Goal: Task Accomplishment & Management: Manage account settings

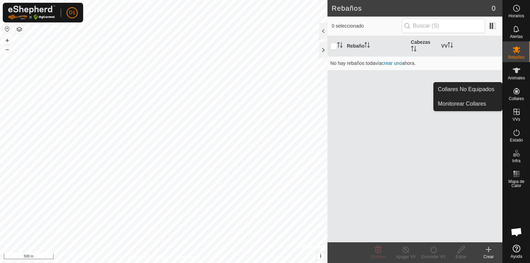
click at [519, 94] on icon at bounding box center [517, 91] width 8 height 8
click at [513, 93] on icon at bounding box center [517, 91] width 8 height 8
click at [467, 103] on link "Monitorear Collares" at bounding box center [468, 104] width 68 height 14
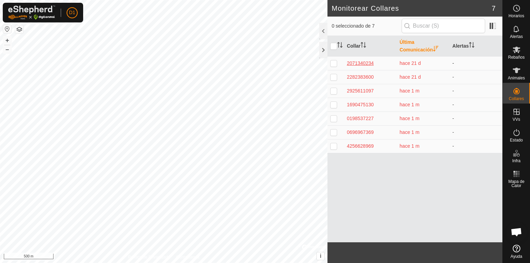
click at [362, 63] on div "2071340234" at bounding box center [370, 63] width 47 height 7
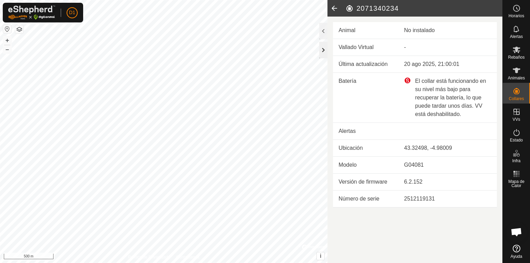
click at [322, 51] on div at bounding box center [323, 50] width 8 height 17
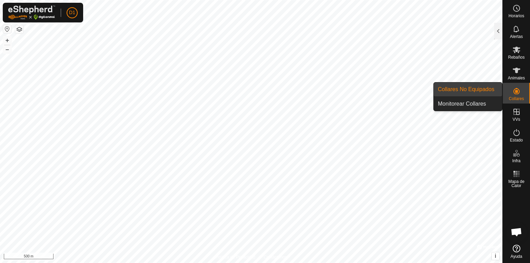
click at [513, 93] on icon at bounding box center [517, 91] width 8 height 8
click at [462, 90] on link "Collares No Equipados" at bounding box center [468, 89] width 68 height 14
click at [475, 104] on link "Monitorear Collares" at bounding box center [468, 104] width 68 height 14
click at [516, 90] on icon at bounding box center [517, 91] width 6 height 6
click at [468, 102] on link "Monitorear Collares" at bounding box center [468, 104] width 68 height 14
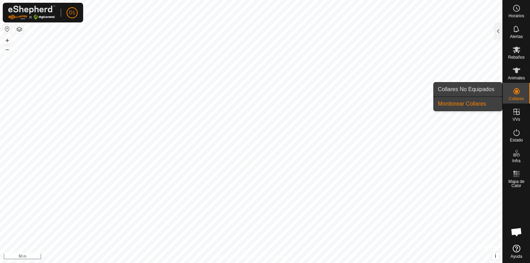
click at [460, 87] on link "Collares No Equipados" at bounding box center [468, 89] width 68 height 14
click at [471, 105] on link "Monitorear Collares" at bounding box center [468, 104] width 68 height 14
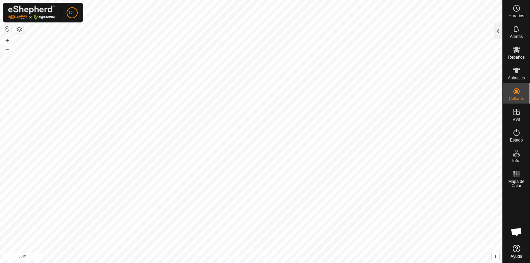
click at [496, 30] on div at bounding box center [498, 31] width 8 height 17
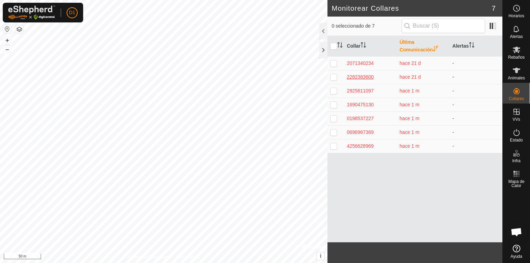
click at [359, 77] on div "2282383600" at bounding box center [370, 77] width 47 height 7
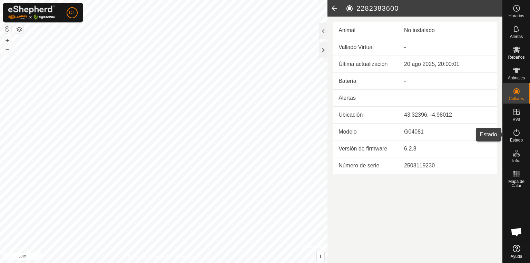
click at [515, 136] on icon at bounding box center [517, 132] width 8 height 8
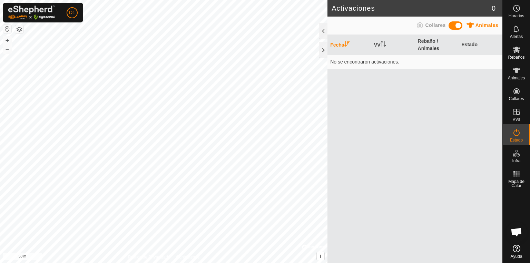
click at [431, 27] on span "Collares" at bounding box center [435, 25] width 20 height 6
click at [324, 50] on div at bounding box center [323, 50] width 8 height 17
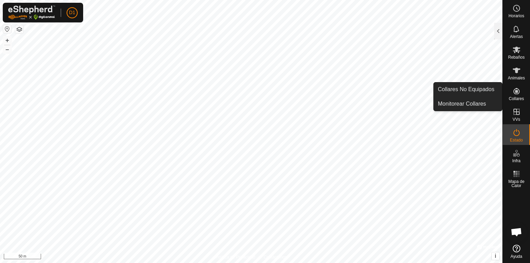
drag, startPoint x: 523, startPoint y: 90, endPoint x: 518, endPoint y: 87, distance: 5.6
click at [523, 90] on div "Collares" at bounding box center [516, 93] width 27 height 21
click at [515, 91] on icon at bounding box center [517, 91] width 6 height 6
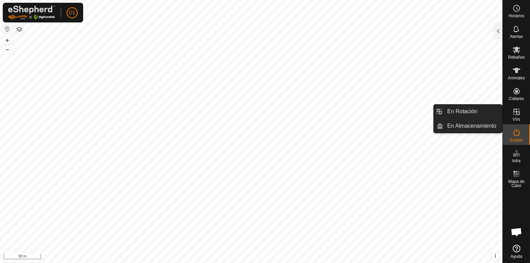
click at [515, 112] on icon at bounding box center [517, 112] width 6 height 6
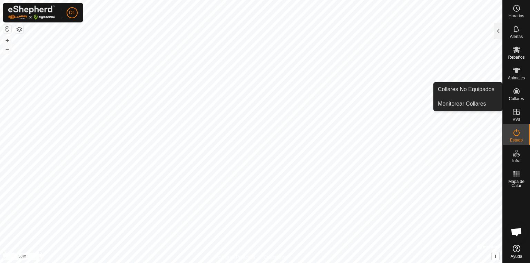
click at [516, 94] on icon at bounding box center [517, 91] width 6 height 6
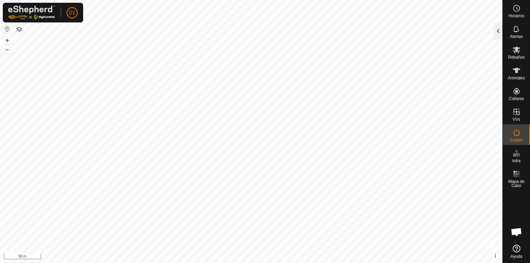
click at [497, 28] on div at bounding box center [498, 31] width 8 height 17
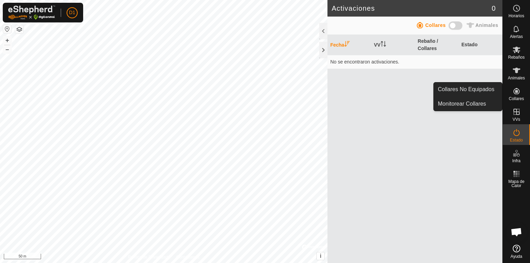
click at [515, 94] on icon at bounding box center [517, 91] width 8 height 8
click at [516, 93] on icon at bounding box center [517, 91] width 8 height 8
click at [517, 93] on icon at bounding box center [517, 91] width 8 height 8
click at [517, 99] on span "Collares" at bounding box center [516, 99] width 15 height 4
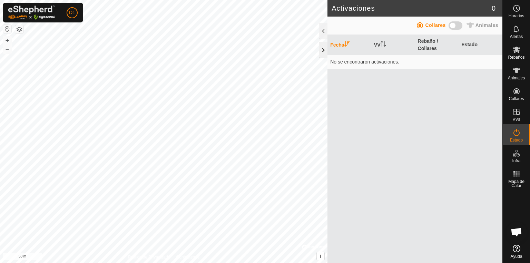
click at [326, 50] on div at bounding box center [323, 50] width 8 height 17
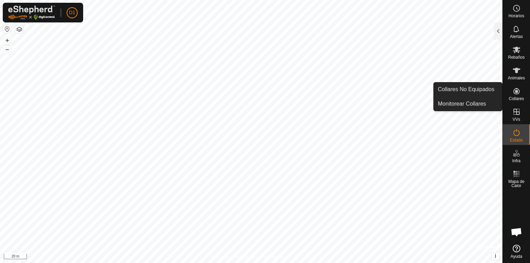
click at [515, 93] on icon at bounding box center [517, 91] width 8 height 8
click at [473, 101] on link "Monitorear Collares" at bounding box center [468, 104] width 68 height 14
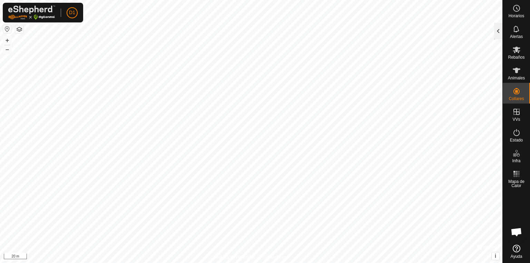
click at [498, 36] on div at bounding box center [498, 31] width 8 height 17
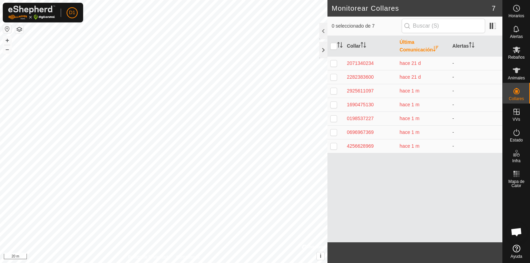
click at [332, 75] on p-checkbox at bounding box center [333, 77] width 7 height 6
checkbox input "true"
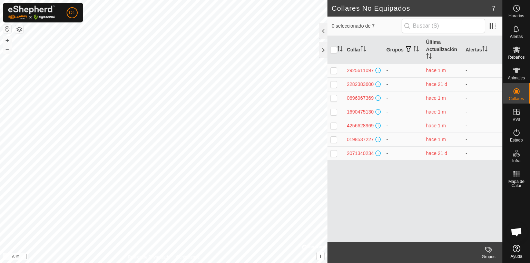
click at [334, 83] on p-checkbox at bounding box center [333, 84] width 7 height 6
checkbox input "true"
click at [335, 48] on input "checkbox" at bounding box center [333, 50] width 7 height 7
checkbox input "true"
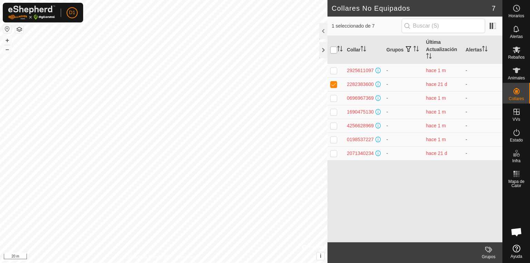
checkbox input "true"
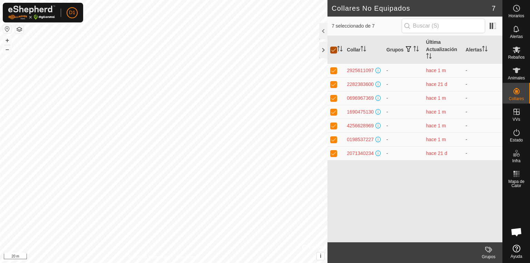
click at [333, 49] on input "checkbox" at bounding box center [333, 50] width 7 height 7
checkbox input "false"
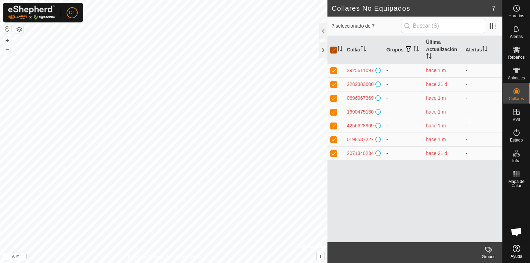
checkbox input "false"
click at [333, 82] on p-checkbox at bounding box center [333, 84] width 7 height 6
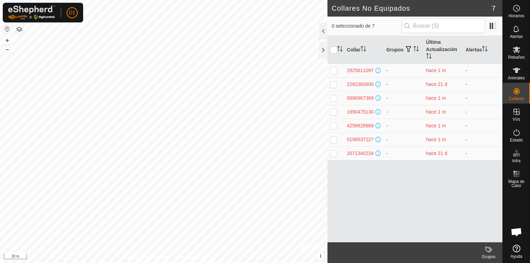
checkbox input "true"
click at [325, 29] on div at bounding box center [323, 31] width 8 height 17
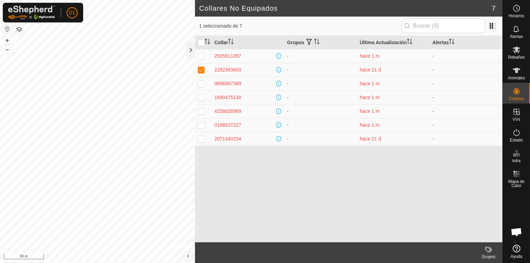
drag, startPoint x: 196, startPoint y: 48, endPoint x: 189, endPoint y: 48, distance: 6.9
click at [196, 48] on th at bounding box center [203, 42] width 17 height 13
click at [191, 48] on div at bounding box center [191, 50] width 8 height 17
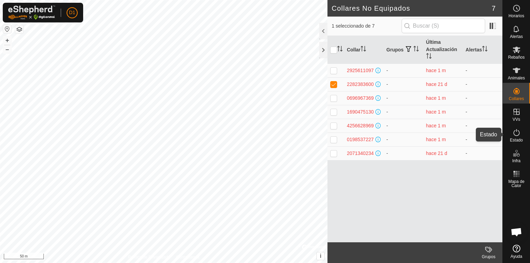
click at [518, 138] on span "Estado" at bounding box center [516, 140] width 13 height 4
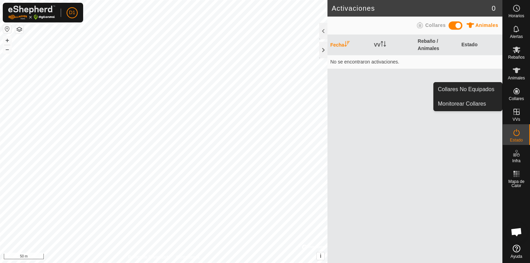
click at [517, 91] on icon at bounding box center [517, 91] width 6 height 6
click at [517, 98] on span "Collares" at bounding box center [516, 99] width 15 height 4
click at [516, 98] on span "Collares" at bounding box center [516, 99] width 15 height 4
click at [467, 99] on link "Monitorear Collares" at bounding box center [468, 104] width 68 height 14
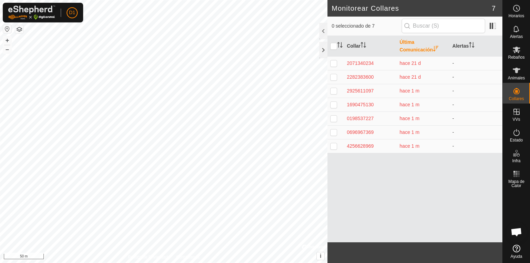
click at [333, 75] on p-checkbox at bounding box center [333, 77] width 7 height 6
checkbox input "true"
click at [492, 27] on span at bounding box center [492, 25] width 11 height 11
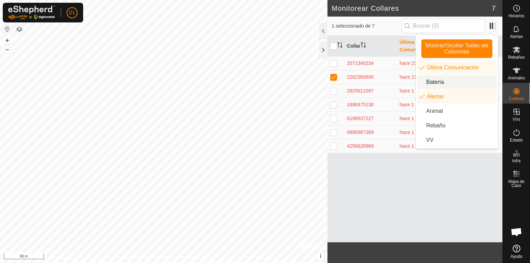
click at [429, 79] on li "Batería" at bounding box center [456, 82] width 79 height 14
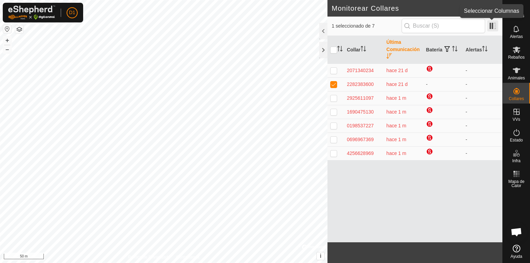
click at [493, 28] on span at bounding box center [492, 25] width 11 height 11
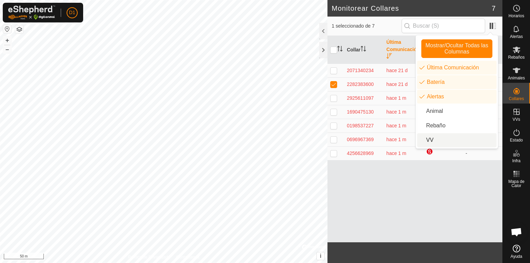
click at [430, 140] on li "VV" at bounding box center [456, 140] width 79 height 14
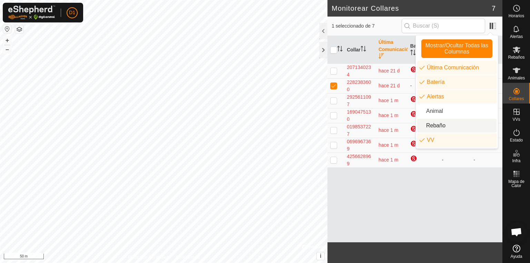
click at [429, 127] on li "Rebaño" at bounding box center [456, 126] width 79 height 14
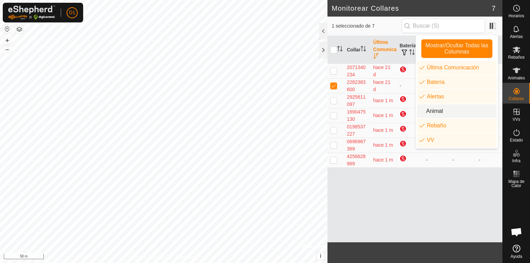
click at [428, 112] on li "Animal" at bounding box center [456, 111] width 79 height 14
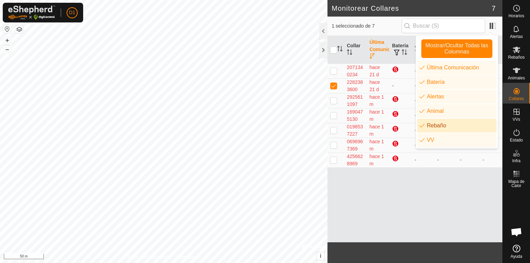
click at [428, 125] on li "Rebaño" at bounding box center [456, 126] width 79 height 14
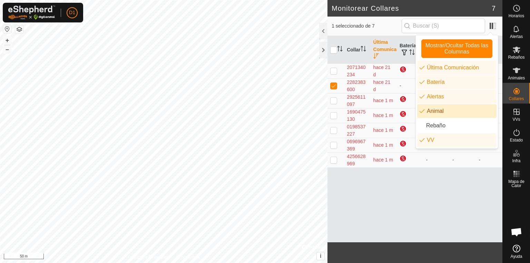
click at [431, 114] on li "Animal" at bounding box center [456, 111] width 79 height 14
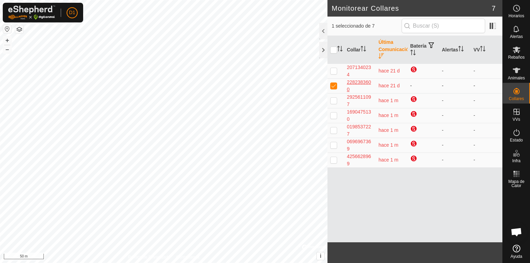
click at [358, 81] on div "2282383600" at bounding box center [360, 86] width 26 height 14
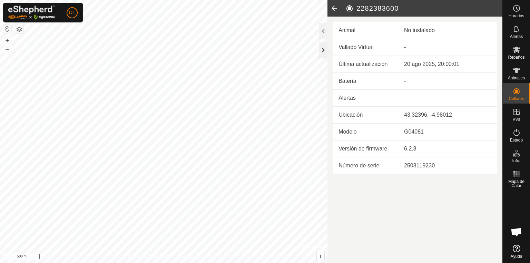
click at [322, 52] on div at bounding box center [323, 50] width 8 height 17
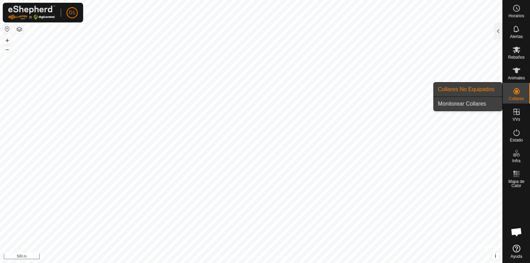
click at [464, 106] on link "Monitorear Collares" at bounding box center [468, 104] width 68 height 14
click at [462, 91] on link "Collares No Equipados" at bounding box center [468, 89] width 68 height 14
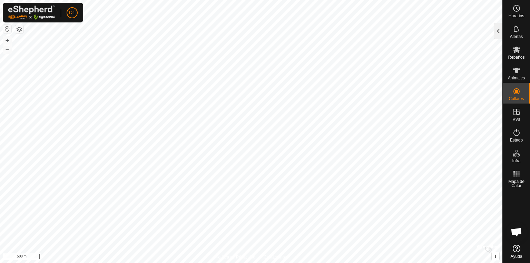
click at [498, 33] on div at bounding box center [498, 31] width 8 height 17
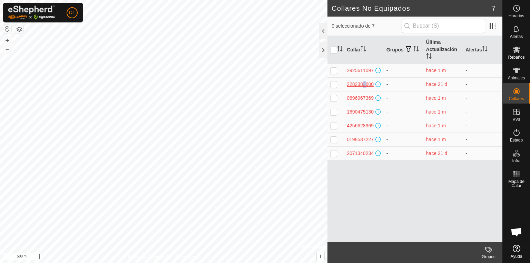
click at [362, 82] on div "2282383600" at bounding box center [360, 84] width 27 height 7
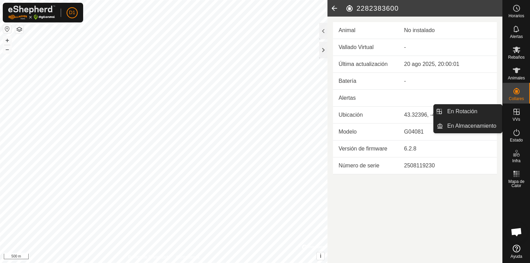
click at [517, 112] on icon at bounding box center [517, 112] width 6 height 6
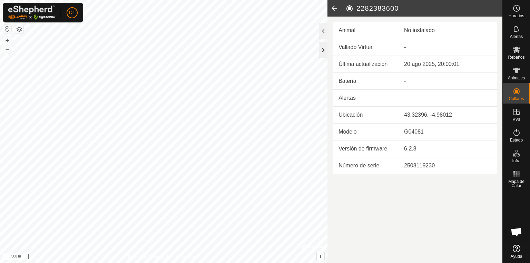
click at [324, 48] on div at bounding box center [323, 50] width 8 height 17
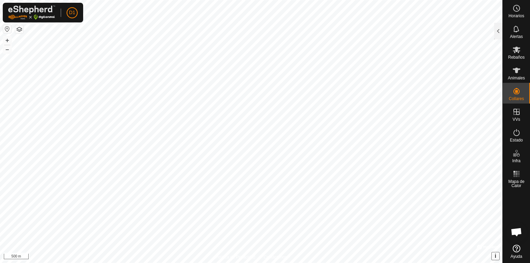
click at [494, 256] on button "i" at bounding box center [496, 256] width 8 height 8
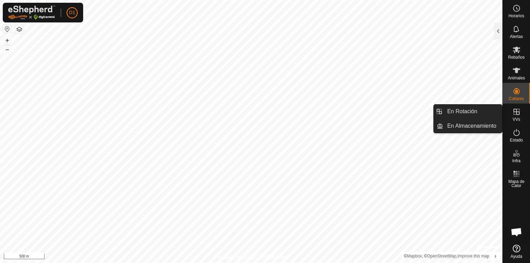
click at [520, 115] on icon at bounding box center [517, 112] width 8 height 8
click at [515, 115] on icon at bounding box center [517, 112] width 8 height 8
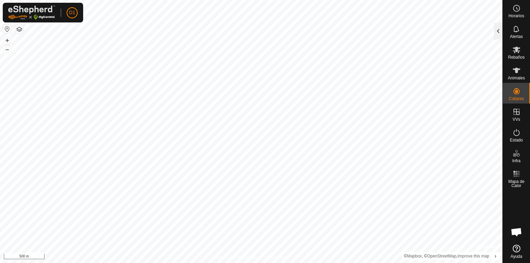
click at [497, 35] on div at bounding box center [498, 31] width 8 height 17
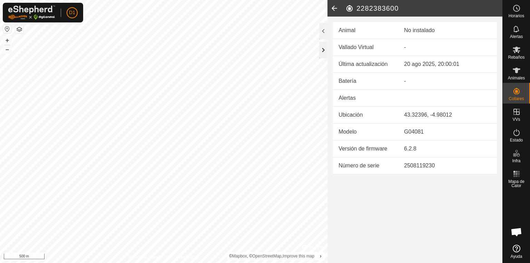
click at [322, 48] on div at bounding box center [323, 50] width 8 height 17
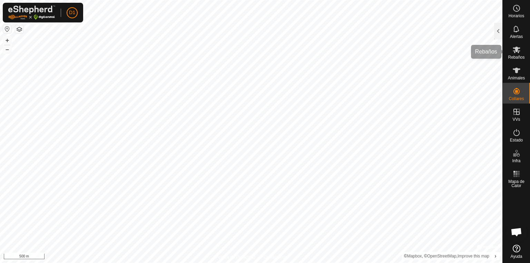
click at [515, 51] on icon at bounding box center [517, 50] width 8 height 7
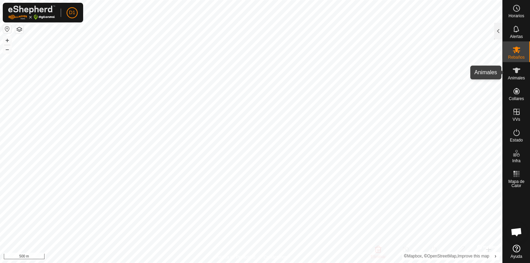
click at [513, 72] on icon at bounding box center [517, 70] width 8 height 8
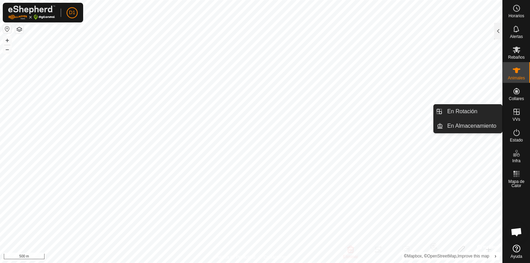
click at [517, 112] on icon at bounding box center [517, 112] width 6 height 6
click at [469, 114] on link "En Rotación" at bounding box center [472, 112] width 59 height 14
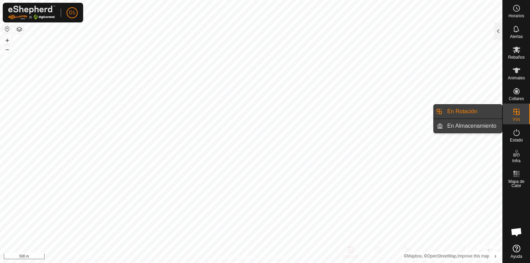
click at [468, 125] on link "En Almacenamiento" at bounding box center [472, 126] width 59 height 14
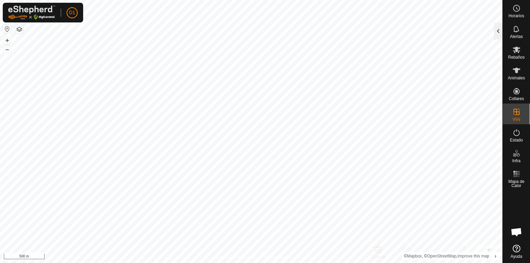
click at [499, 30] on div at bounding box center [498, 31] width 8 height 17
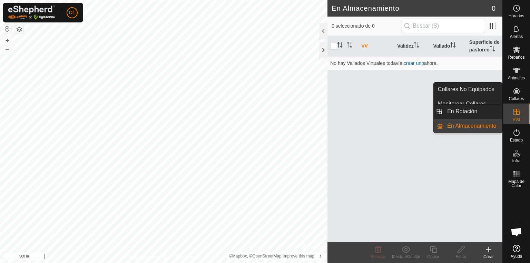
click at [519, 110] on icon at bounding box center [517, 112] width 8 height 8
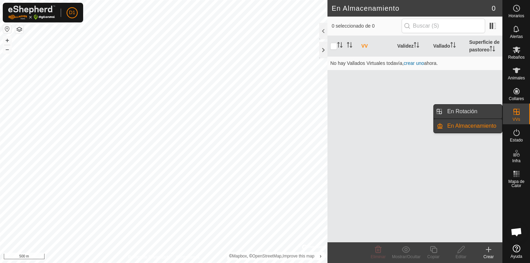
click at [479, 110] on link "En Rotación" at bounding box center [472, 112] width 59 height 14
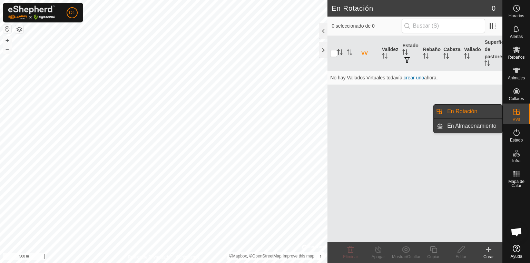
click at [476, 123] on link "En Almacenamiento" at bounding box center [472, 126] width 59 height 14
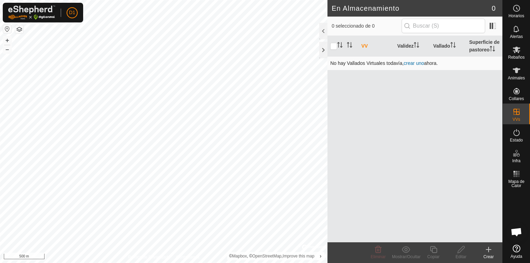
click at [414, 65] on link "crear uno" at bounding box center [414, 63] width 20 height 6
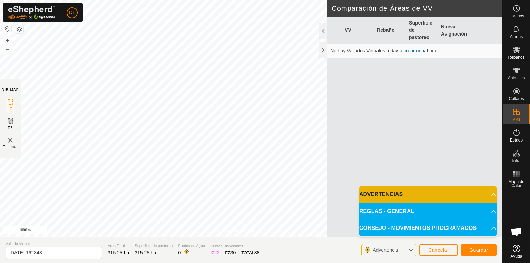
click at [475, 211] on p-accordion-header "REGLAS - GENERAL" at bounding box center [427, 211] width 137 height 17
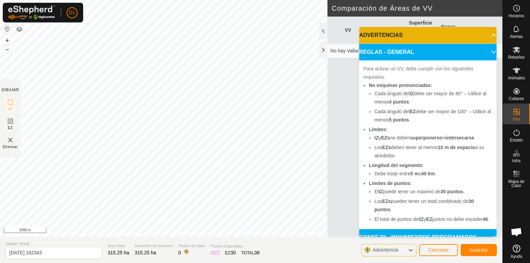
click at [488, 54] on p-accordion-header "REGLAS - GENERAL" at bounding box center [427, 52] width 137 height 17
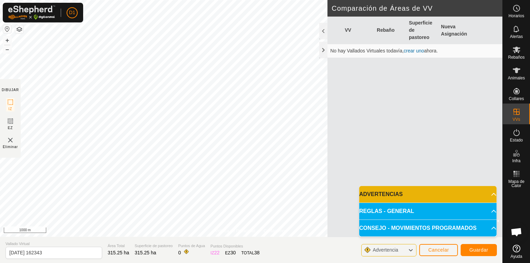
click at [490, 194] on p-accordion-header "ADVERTENCIAS" at bounding box center [427, 194] width 137 height 17
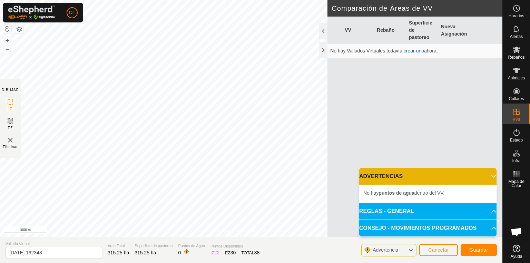
click at [383, 249] on span "Advertencia" at bounding box center [386, 250] width 26 height 6
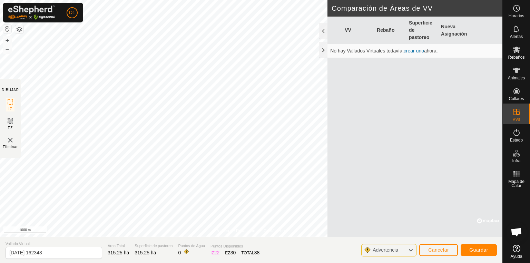
click at [383, 249] on span "Advertencia" at bounding box center [386, 250] width 26 height 6
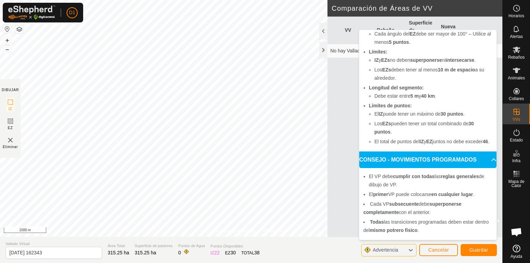
scroll to position [107, 0]
click at [380, 251] on span "Advertencia" at bounding box center [386, 250] width 26 height 6
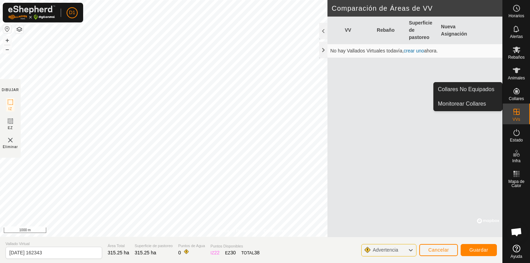
click at [514, 90] on icon at bounding box center [517, 91] width 6 height 6
click at [467, 88] on link "Collares No Equipados" at bounding box center [468, 89] width 68 height 14
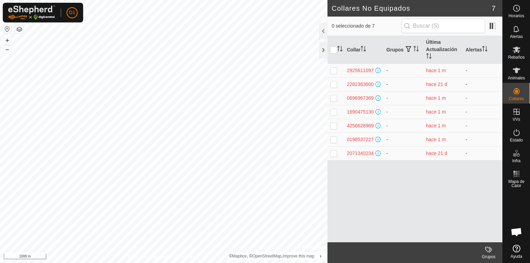
click at [334, 85] on p-checkbox at bounding box center [333, 84] width 7 height 6
checkbox input "true"
click at [357, 84] on div "2282383600" at bounding box center [360, 84] width 27 height 7
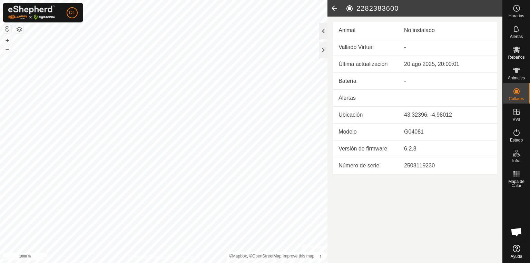
click at [324, 30] on div at bounding box center [323, 31] width 8 height 17
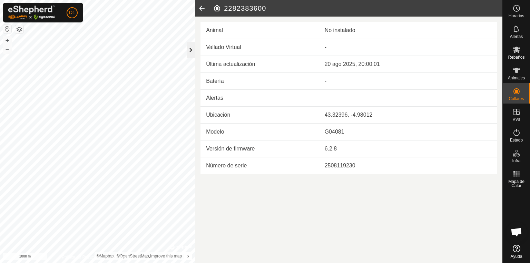
click at [188, 48] on div at bounding box center [191, 50] width 8 height 17
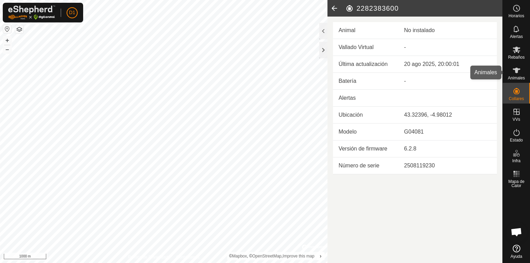
click at [513, 75] on es-animals-svg-icon at bounding box center [516, 70] width 12 height 11
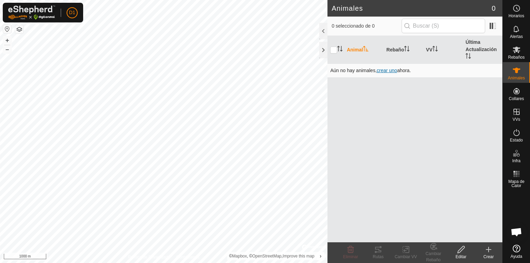
click at [392, 70] on span "crear uno" at bounding box center [387, 71] width 20 height 6
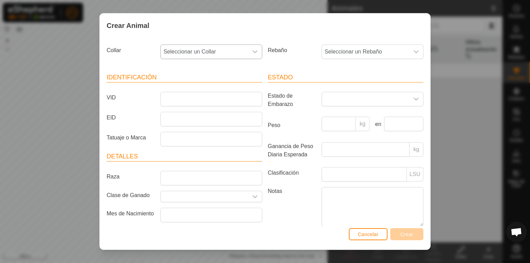
click at [223, 52] on span "Seleccionar un Collar" at bounding box center [204, 52] width 87 height 14
click at [190, 114] on li "2282383600" at bounding box center [211, 116] width 100 height 14
click at [378, 50] on span "Seleccionar un Rebaño" at bounding box center [365, 52] width 87 height 14
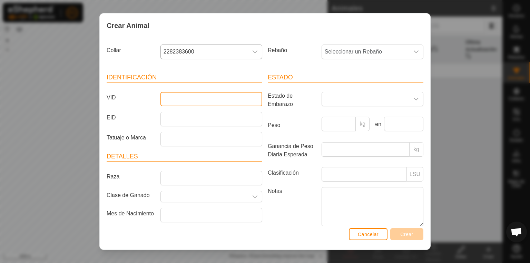
click at [175, 100] on input "VID" at bounding box center [211, 99] width 102 height 14
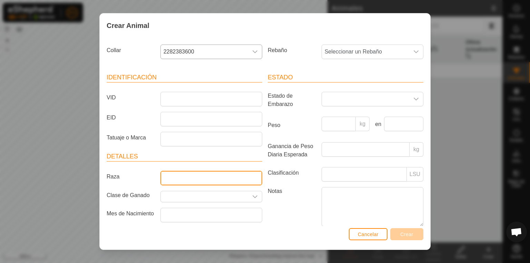
click at [197, 180] on input "Raza" at bounding box center [211, 178] width 102 height 14
click at [248, 199] on div "dropdown trigger" at bounding box center [255, 196] width 14 height 11
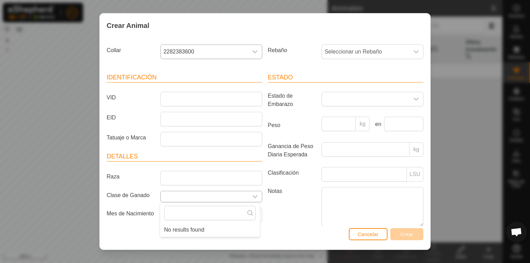
click at [248, 198] on div "dropdown trigger" at bounding box center [255, 196] width 14 height 11
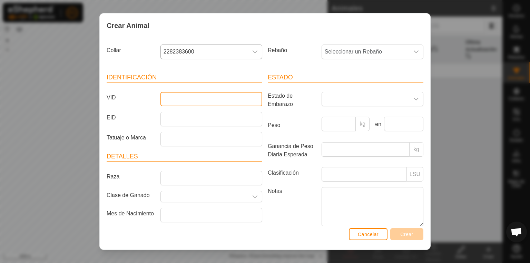
click at [176, 99] on input "VID" at bounding box center [211, 99] width 102 height 14
type input "3"
type input "1"
drag, startPoint x: 180, startPoint y: 104, endPoint x: 155, endPoint y: 104, distance: 25.9
click at [155, 104] on div "VID 1" at bounding box center [184, 99] width 161 height 14
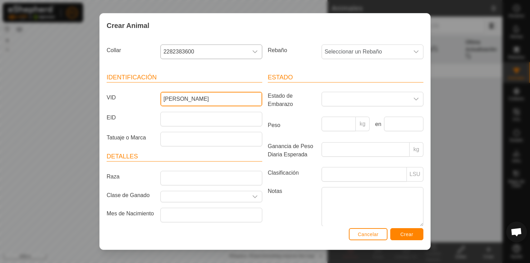
type input "[PERSON_NAME]"
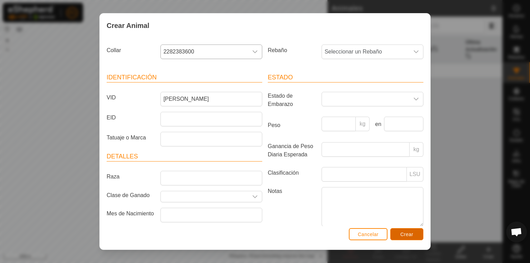
click at [411, 233] on span "Crear" at bounding box center [406, 235] width 13 height 6
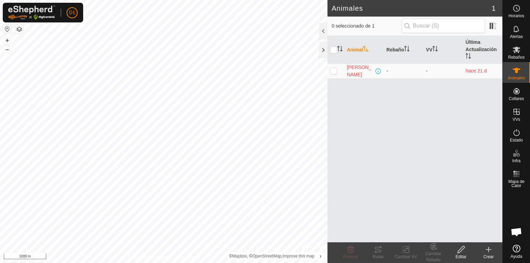
click at [335, 72] on p-checkbox at bounding box center [333, 71] width 7 height 6
checkbox input "true"
click at [354, 68] on span "[PERSON_NAME]" at bounding box center [360, 71] width 27 height 14
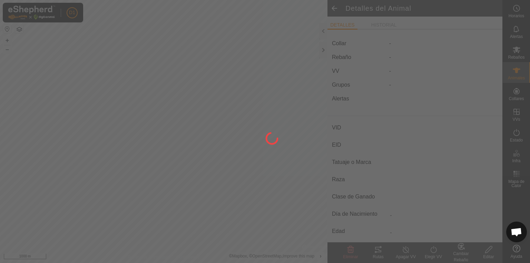
type input "[PERSON_NAME]"
type input "-"
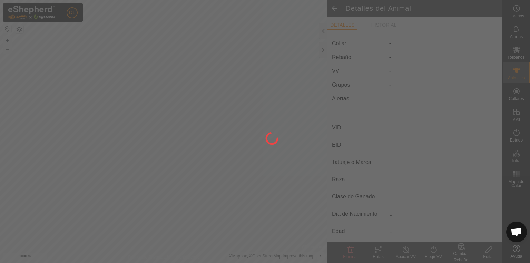
type input "0 kg"
type input "-"
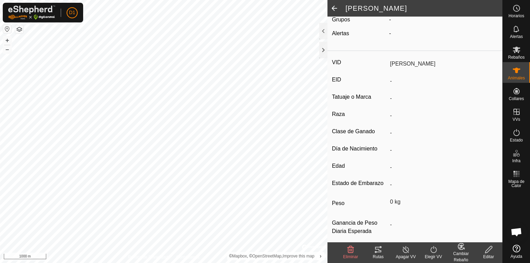
scroll to position [74, 0]
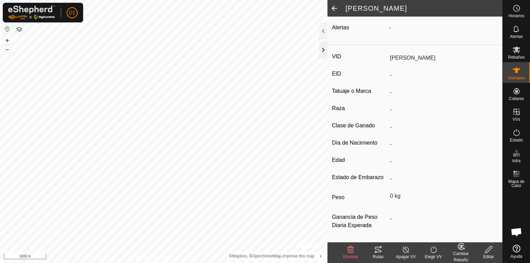
click at [322, 47] on div at bounding box center [323, 50] width 8 height 17
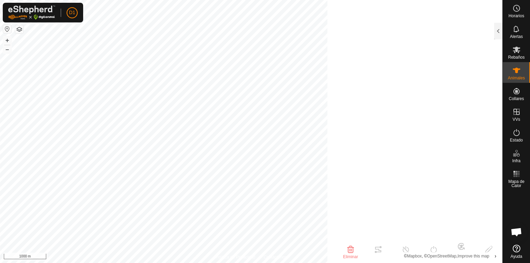
scroll to position [105, 0]
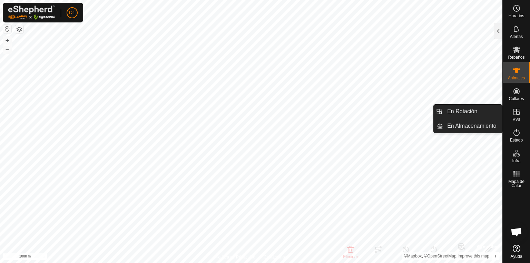
click at [518, 116] on es-virtualpaddocks-svg-icon at bounding box center [516, 111] width 12 height 11
click at [459, 126] on link "En Almacenamiento" at bounding box center [472, 126] width 59 height 14
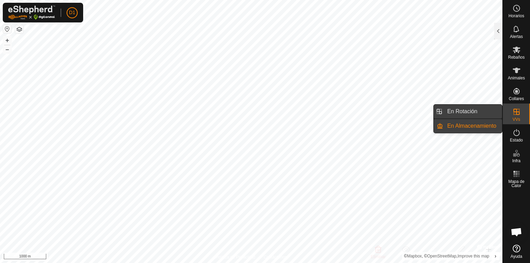
click at [464, 112] on link "En Rotación" at bounding box center [472, 112] width 59 height 14
click at [465, 126] on link "En Almacenamiento" at bounding box center [472, 126] width 59 height 14
click at [467, 113] on link "En Rotación" at bounding box center [472, 112] width 59 height 14
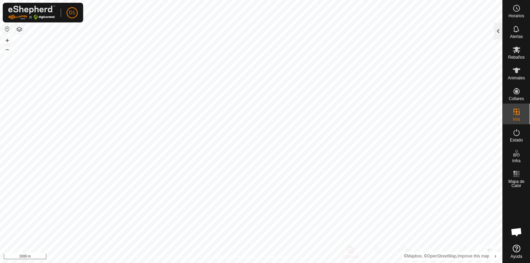
click at [497, 33] on div at bounding box center [498, 31] width 8 height 17
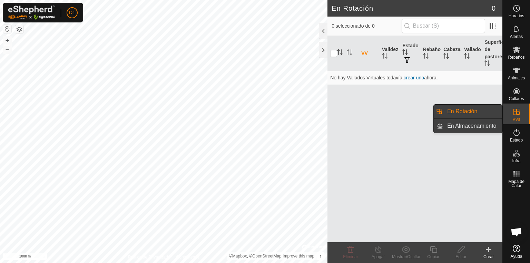
click at [466, 125] on link "En Almacenamiento" at bounding box center [472, 126] width 59 height 14
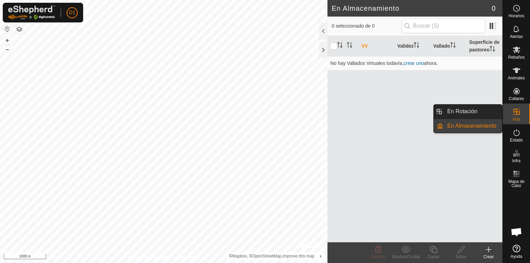
click at [475, 108] on link "En Rotación" at bounding box center [472, 112] width 59 height 14
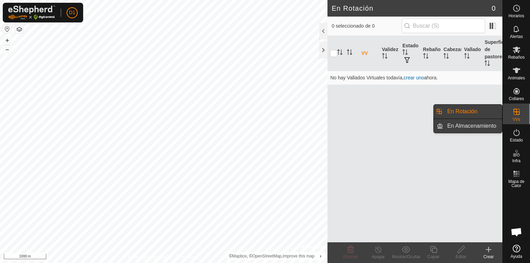
click at [470, 126] on link "En Almacenamiento" at bounding box center [472, 126] width 59 height 14
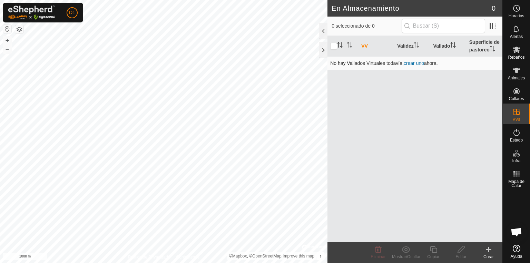
click at [410, 62] on link "crear uno" at bounding box center [414, 63] width 20 height 6
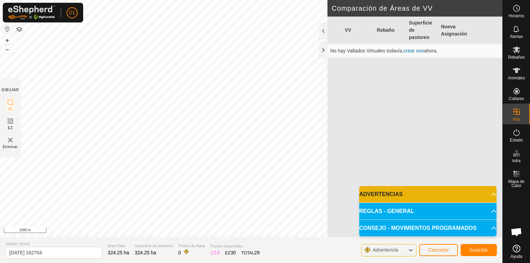
click at [462, 196] on p-accordion-header "ADVERTENCIAS" at bounding box center [427, 194] width 137 height 17
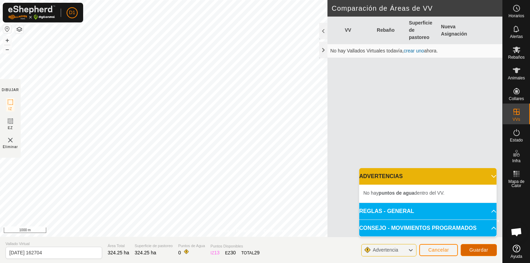
click at [475, 249] on span "Guardar" at bounding box center [478, 250] width 19 height 6
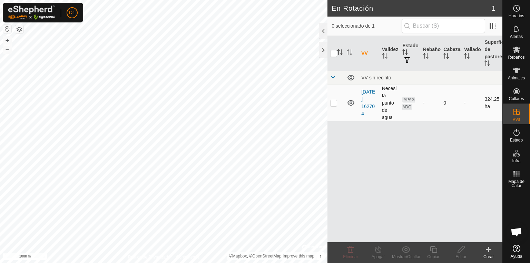
click at [333, 104] on p-checkbox at bounding box center [333, 103] width 7 height 6
checkbox input "true"
click at [333, 103] on p-checkbox at bounding box center [333, 103] width 7 height 6
checkbox input "false"
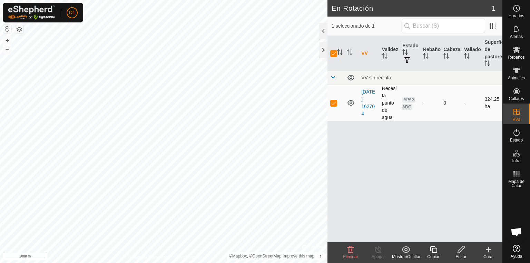
checkbox input "false"
click at [515, 68] on icon at bounding box center [517, 70] width 8 height 8
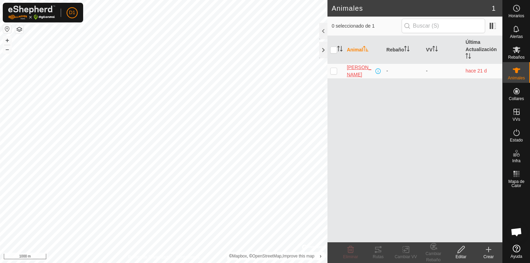
click at [352, 69] on span "[PERSON_NAME]" at bounding box center [360, 71] width 27 height 14
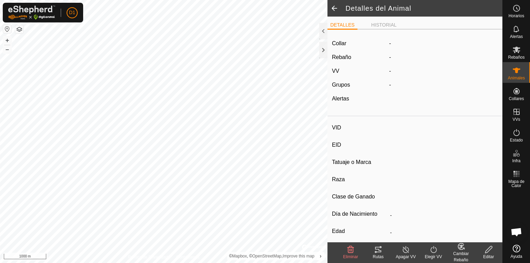
type input "[PERSON_NAME]"
type input "-"
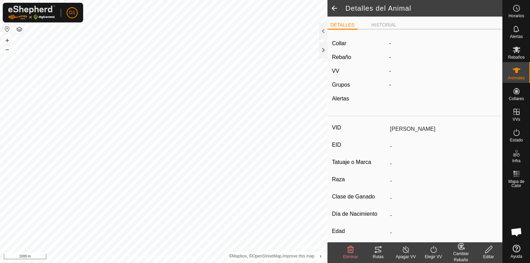
type input "0 kg"
type input "-"
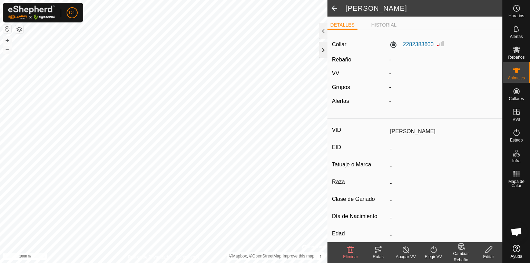
click at [323, 48] on div at bounding box center [323, 50] width 8 height 17
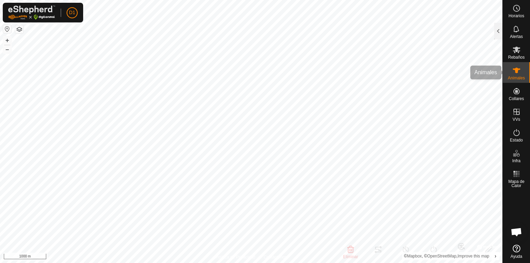
click at [518, 76] on span "Animales" at bounding box center [516, 78] width 17 height 4
click at [523, 75] on div "Animales" at bounding box center [516, 72] width 27 height 21
click at [500, 30] on div at bounding box center [498, 31] width 8 height 17
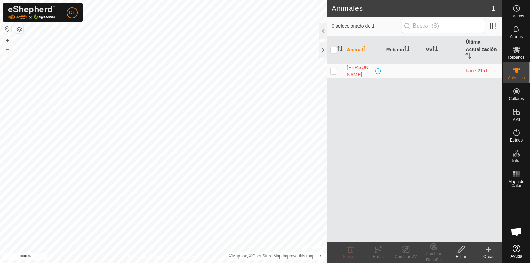
click at [336, 70] on p-checkbox at bounding box center [333, 71] width 7 height 6
checkbox input "true"
click at [355, 69] on span "[PERSON_NAME]" at bounding box center [360, 71] width 27 height 14
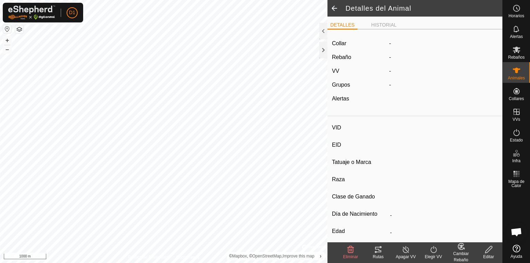
type input "[PERSON_NAME]"
type input "-"
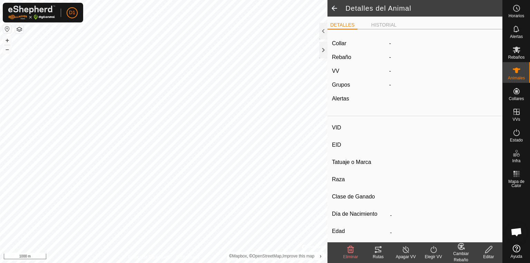
type input "0 kg"
type input "-"
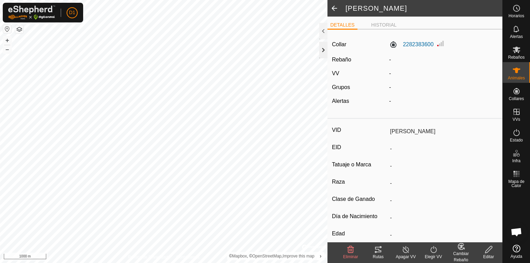
click at [325, 50] on div at bounding box center [323, 50] width 8 height 17
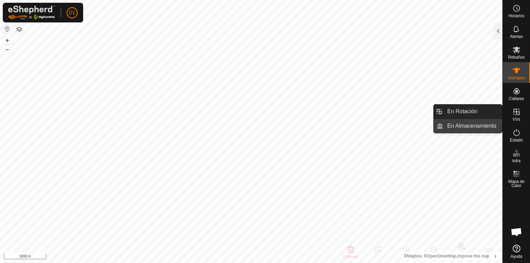
click at [474, 126] on link "En Almacenamiento" at bounding box center [472, 126] width 59 height 14
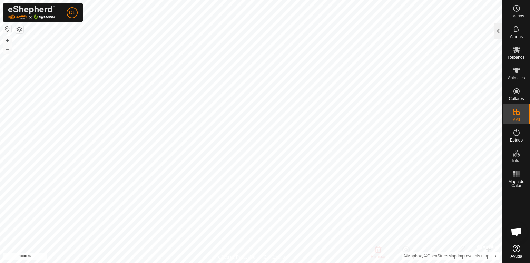
click at [500, 31] on div at bounding box center [498, 31] width 8 height 17
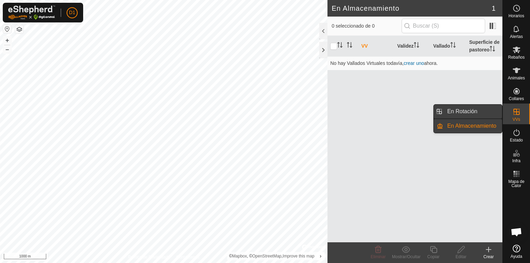
click at [473, 108] on link "En Rotación" at bounding box center [472, 112] width 59 height 14
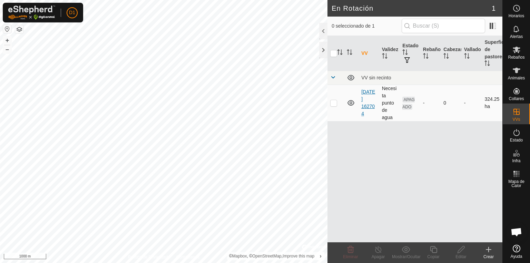
click at [366, 103] on link "[DATE] 162704" at bounding box center [368, 102] width 14 height 27
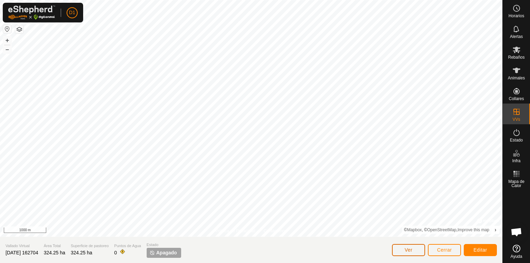
click at [416, 250] on button "Ver" at bounding box center [408, 250] width 33 height 12
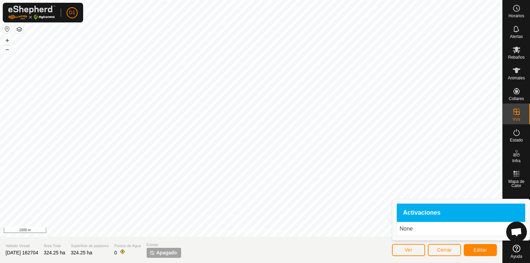
click at [412, 210] on span "Activaciones" at bounding box center [422, 213] width 38 height 6
click at [404, 227] on p "None" at bounding box center [461, 229] width 123 height 8
click at [421, 248] on button "Ver" at bounding box center [408, 250] width 33 height 12
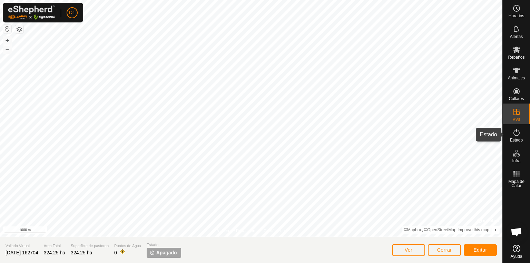
click at [518, 139] on span "Estado" at bounding box center [516, 140] width 13 height 4
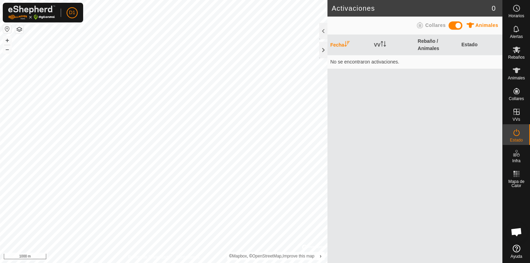
click at [422, 23] on icon at bounding box center [420, 25] width 8 height 8
click at [324, 26] on div at bounding box center [323, 31] width 8 height 17
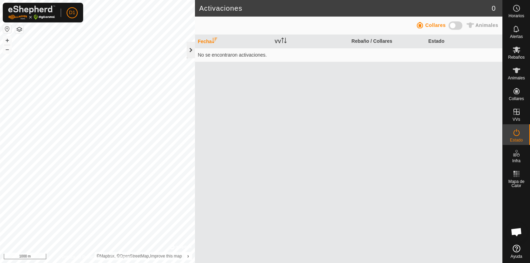
click at [188, 47] on div at bounding box center [191, 50] width 8 height 17
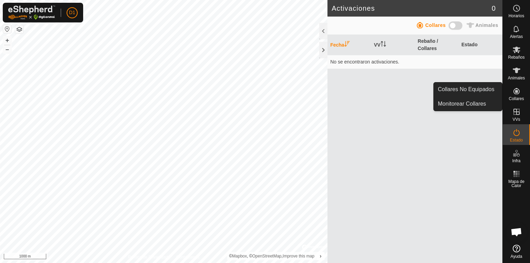
click at [517, 92] on icon at bounding box center [517, 91] width 6 height 6
click at [465, 87] on link "Collares No Equipados" at bounding box center [468, 89] width 68 height 14
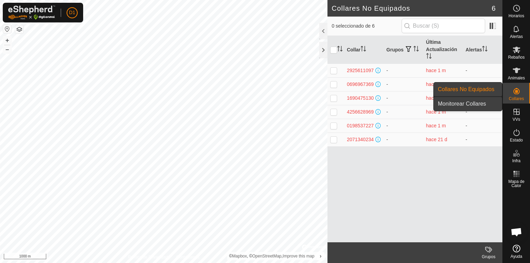
click at [474, 102] on link "Monitorear Collares" at bounding box center [468, 104] width 68 height 14
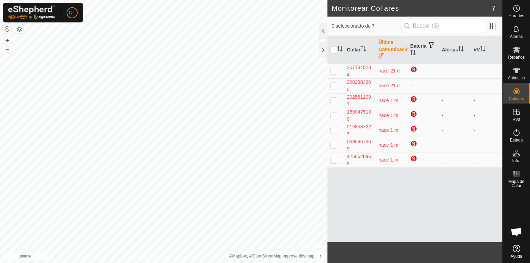
click at [335, 84] on p-checkbox at bounding box center [333, 86] width 7 height 6
checkbox input "true"
click at [358, 80] on div "2282383600" at bounding box center [360, 86] width 26 height 14
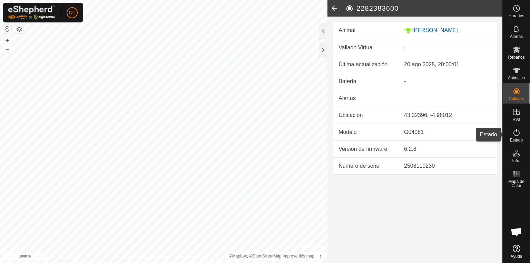
click at [516, 135] on icon at bounding box center [517, 132] width 8 height 8
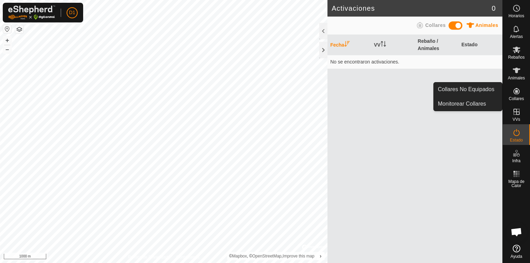
click at [516, 94] on icon at bounding box center [517, 91] width 8 height 8
click at [477, 91] on link "Collares No Equipados" at bounding box center [468, 89] width 68 height 14
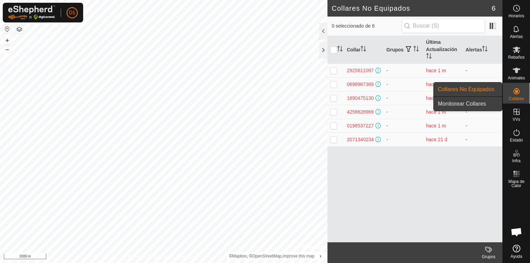
click at [472, 102] on link "Monitorear Collares" at bounding box center [468, 104] width 68 height 14
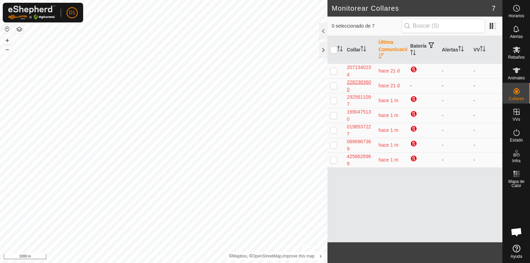
click at [367, 81] on div "2282383600" at bounding box center [360, 86] width 26 height 14
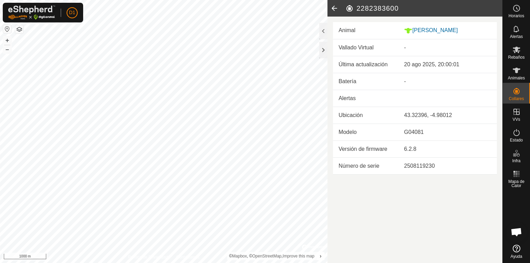
click at [333, 6] on icon at bounding box center [335, 8] width 14 height 17
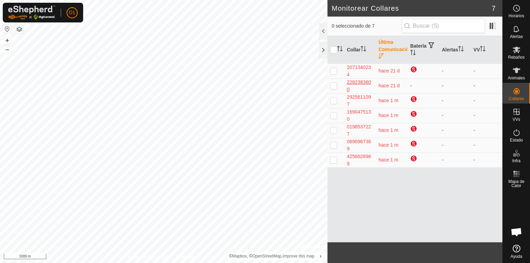
click at [358, 81] on div "2282383600" at bounding box center [360, 86] width 26 height 14
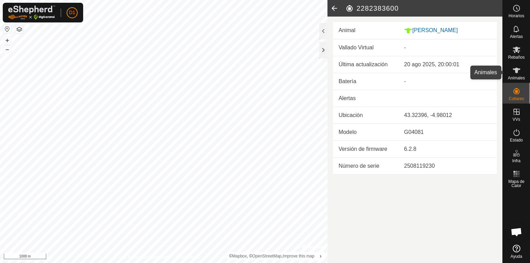
click at [515, 76] on span "Animales" at bounding box center [516, 78] width 17 height 4
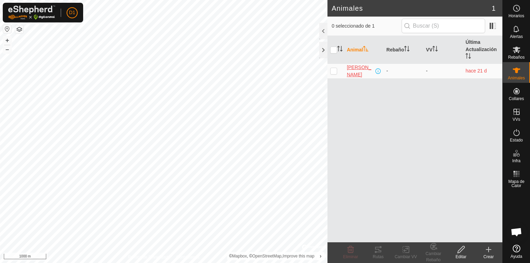
click at [355, 69] on span "[PERSON_NAME]" at bounding box center [360, 71] width 27 height 14
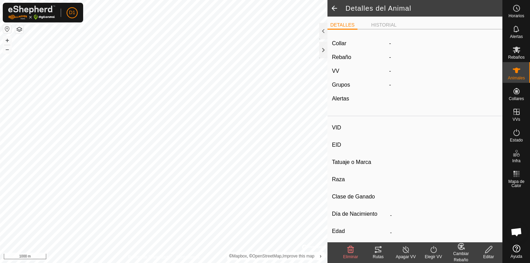
type input "[PERSON_NAME]"
type input "-"
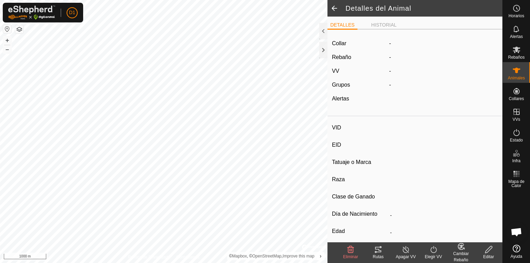
type input "0 kg"
type input "-"
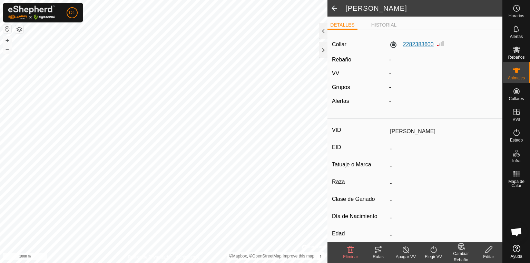
click at [410, 45] on label "2282383600" at bounding box center [411, 44] width 45 height 8
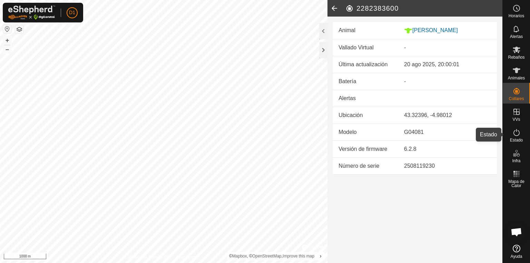
click at [518, 136] on icon at bounding box center [517, 132] width 8 height 8
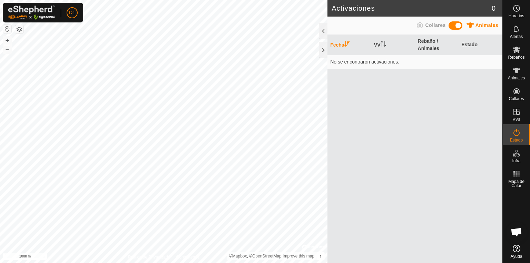
click at [427, 24] on span "Collares" at bounding box center [435, 25] width 20 height 6
click at [471, 24] on icon at bounding box center [471, 25] width 8 height 6
click at [520, 135] on icon at bounding box center [517, 132] width 8 height 8
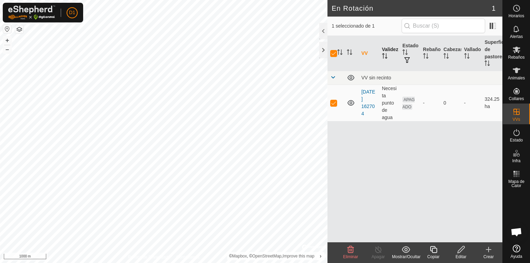
click at [390, 55] on th "Validez" at bounding box center [389, 53] width 21 height 35
click at [407, 49] on icon "Activar para ordenar" at bounding box center [405, 52] width 6 height 6
click at [364, 52] on th "VV" at bounding box center [369, 53] width 21 height 35
click at [349, 54] on icon "Activar para ordenar" at bounding box center [350, 52] width 6 height 6
click at [341, 51] on icon "Activar para ordenar" at bounding box center [341, 52] width 1 height 6
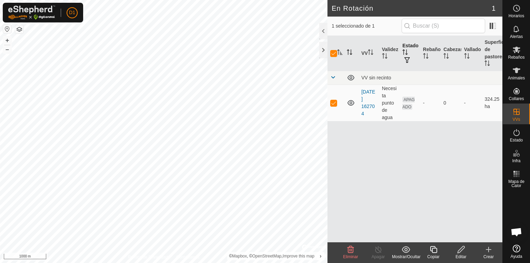
click at [352, 54] on th at bounding box center [351, 53] width 14 height 35
checkbox input "false"
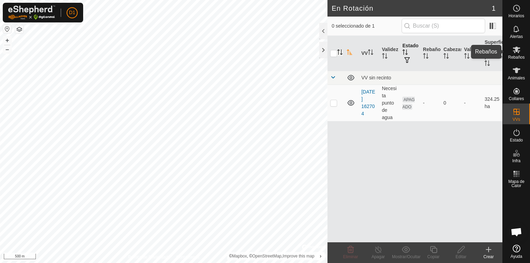
click at [516, 56] on span "Rebaños" at bounding box center [516, 57] width 17 height 4
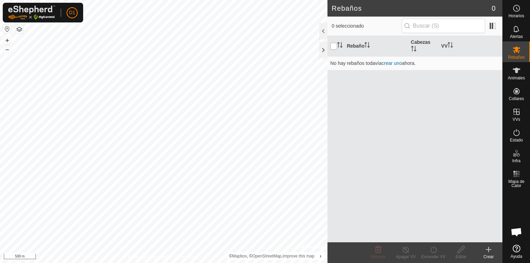
click at [333, 45] on input "checkbox" at bounding box center [333, 46] width 7 height 7
click at [335, 46] on input "checkbox" at bounding box center [333, 46] width 7 height 7
checkbox input "false"
click at [395, 62] on link "crear uno" at bounding box center [392, 63] width 20 height 6
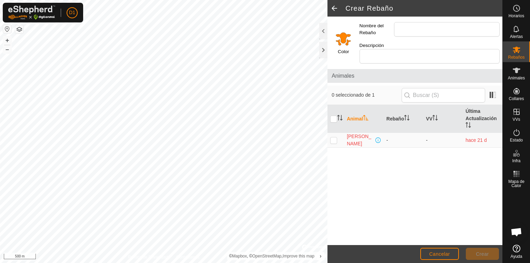
click at [331, 137] on p-checkbox at bounding box center [333, 140] width 7 height 6
checkbox input "true"
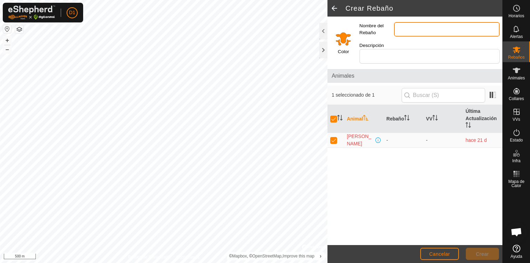
click at [401, 26] on input "Nombre del Rebaño" at bounding box center [447, 29] width 106 height 14
type input "[GEOGRAPHIC_DATA]"
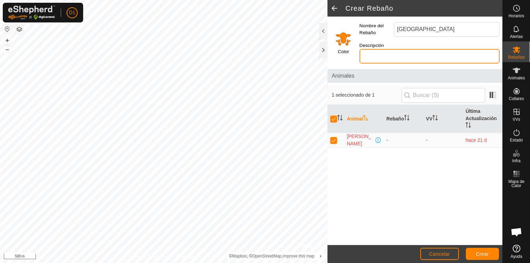
click at [401, 49] on input "Descripción" at bounding box center [430, 56] width 140 height 14
type input "caballeria"
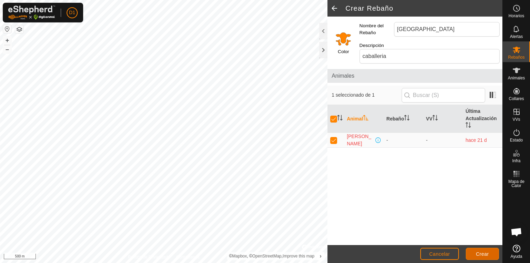
click at [481, 254] on span "Crear" at bounding box center [482, 254] width 13 height 6
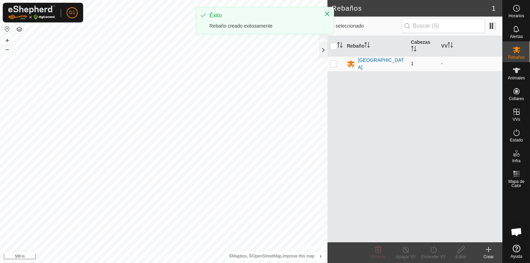
click at [331, 63] on p-checkbox at bounding box center [333, 64] width 7 height 6
checkbox input "true"
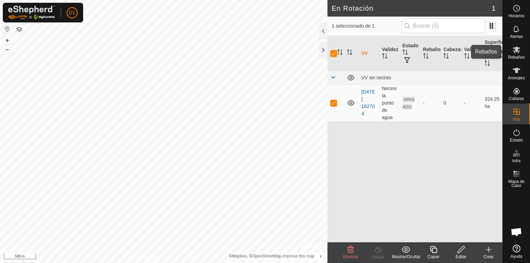
click at [518, 59] on span "Rebaños" at bounding box center [516, 57] width 17 height 4
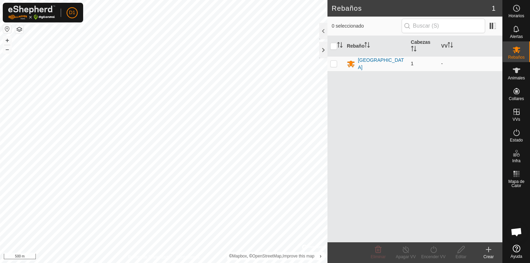
click at [331, 64] on p-checkbox at bounding box center [333, 64] width 7 height 6
checkbox input "true"
click at [434, 251] on icon at bounding box center [433, 249] width 9 height 8
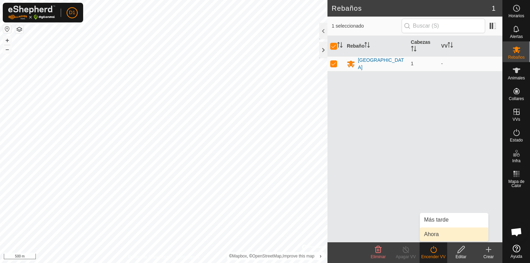
click at [431, 233] on link "Ahora" at bounding box center [454, 234] width 68 height 14
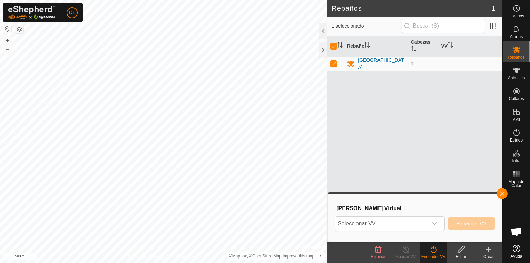
click at [432, 249] on icon at bounding box center [433, 249] width 9 height 8
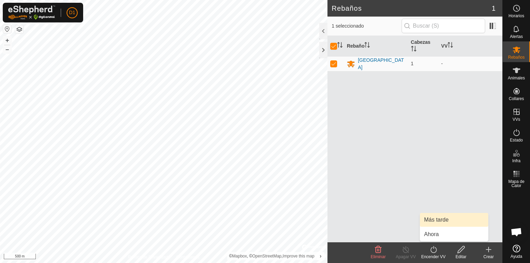
click at [433, 222] on link "Más tarde" at bounding box center [454, 220] width 68 height 14
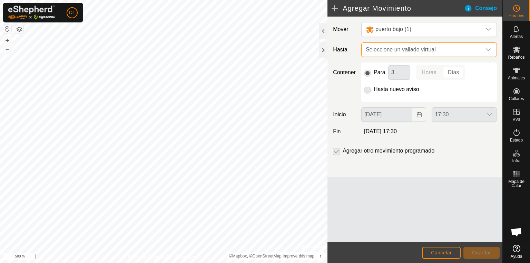
click at [381, 49] on span "Seleccione un vallado virtual" at bounding box center [422, 50] width 118 height 14
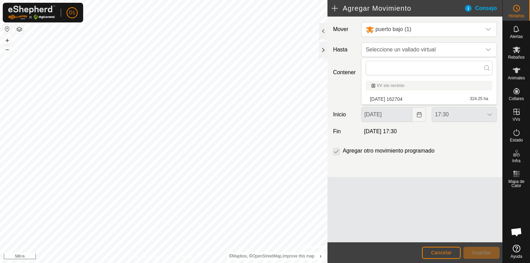
click at [384, 99] on li "[DATE] 162704 324.25 ha" at bounding box center [429, 99] width 127 height 10
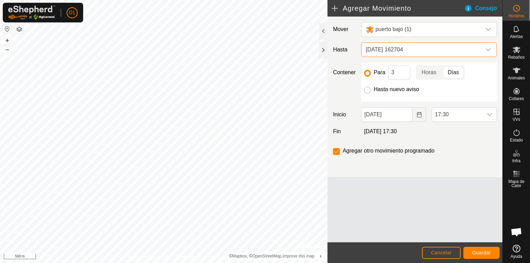
click at [369, 88] on input "Hasta nuevo aviso" at bounding box center [367, 90] width 7 height 7
radio input "true"
checkbox input "false"
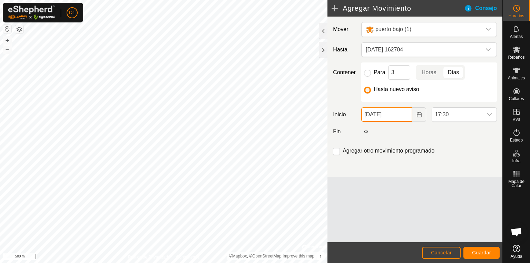
click at [370, 115] on input "[DATE]" at bounding box center [386, 114] width 51 height 14
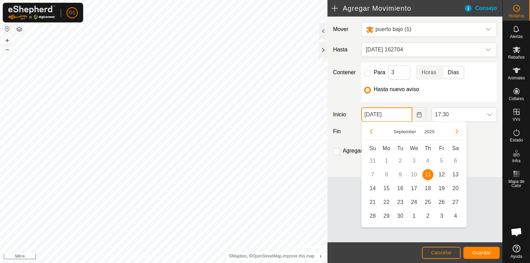
click at [370, 115] on input "[DATE]" at bounding box center [386, 114] width 51 height 14
click at [396, 95] on div "Para 3 Horas [PERSON_NAME] Hasta nuevo aviso" at bounding box center [429, 81] width 136 height 39
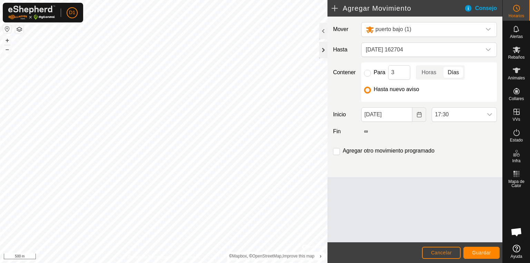
click at [322, 48] on div at bounding box center [323, 50] width 8 height 17
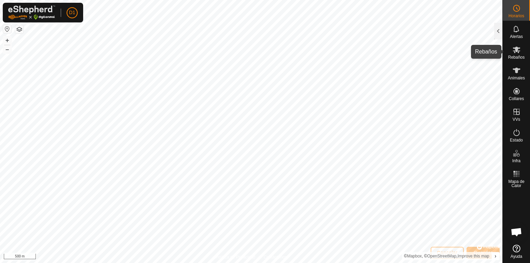
click at [520, 56] on span "Rebaños" at bounding box center [516, 57] width 17 height 4
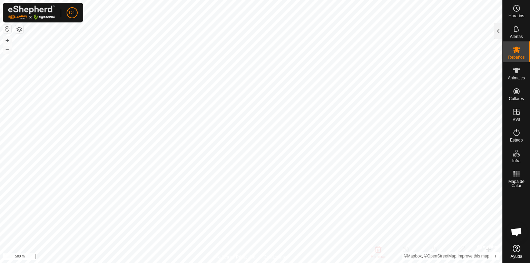
click at [519, 54] on es-mob-svg-icon at bounding box center [516, 49] width 12 height 11
click at [515, 73] on icon at bounding box center [517, 70] width 8 height 8
click at [511, 51] on es-mob-svg-icon at bounding box center [516, 49] width 12 height 11
click at [499, 33] on div at bounding box center [498, 31] width 8 height 17
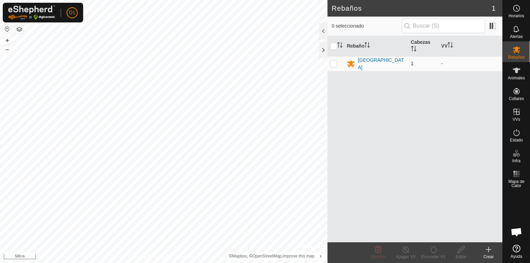
click at [336, 62] on p-checkbox at bounding box center [333, 64] width 7 height 6
checkbox input "true"
click at [433, 253] on icon at bounding box center [433, 249] width 6 height 7
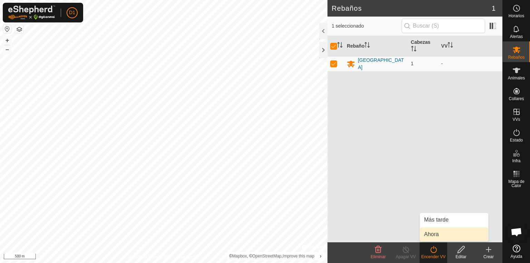
click at [433, 234] on link "Ahora" at bounding box center [454, 234] width 68 height 14
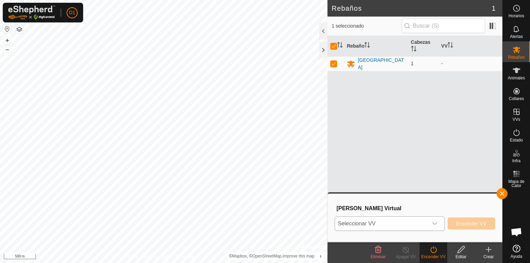
click at [433, 221] on icon "dropdown trigger" at bounding box center [435, 224] width 6 height 6
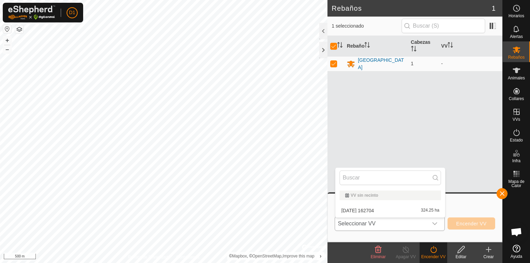
click at [367, 211] on li "[DATE] 162704 324.25 ha" at bounding box center [390, 211] width 110 height 14
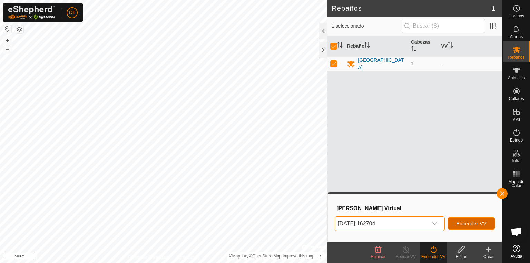
click at [468, 223] on span "Encender VV" at bounding box center [471, 224] width 30 height 6
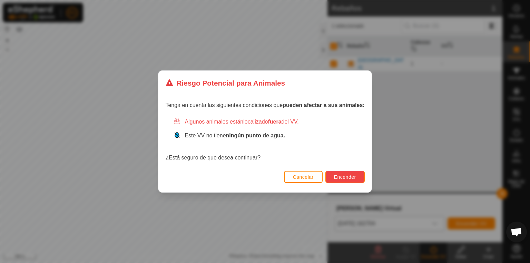
click at [336, 175] on span "Encender" at bounding box center [345, 177] width 22 height 6
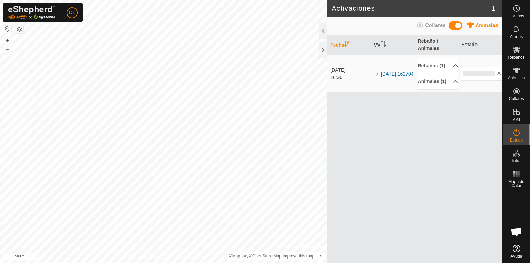
click at [321, 30] on div at bounding box center [323, 31] width 8 height 17
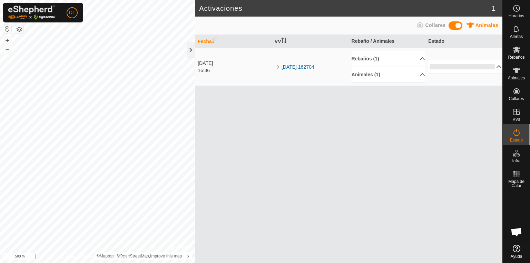
click at [496, 67] on p-accordion-header "0%" at bounding box center [465, 67] width 74 height 14
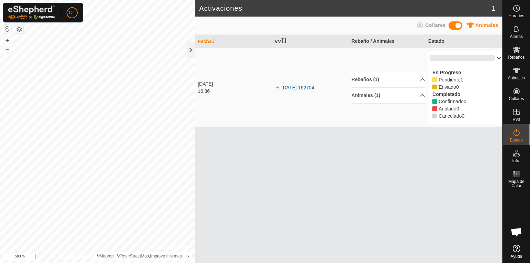
click at [196, 156] on div "Activaciones 1 Animales Collares Fecha VV Rebaño / Animales Estado [DATE] 16:36…" at bounding box center [251, 131] width 502 height 263
click at [297, 87] on link "[DATE] 162704" at bounding box center [298, 88] width 33 height 6
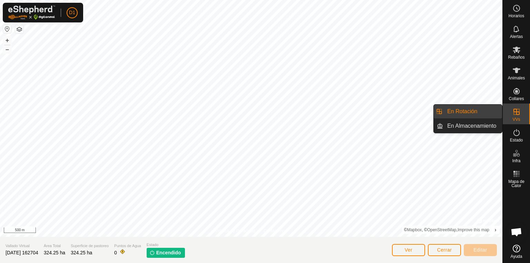
click at [518, 114] on icon at bounding box center [517, 112] width 6 height 6
click at [472, 112] on link "En Rotación" at bounding box center [472, 112] width 59 height 14
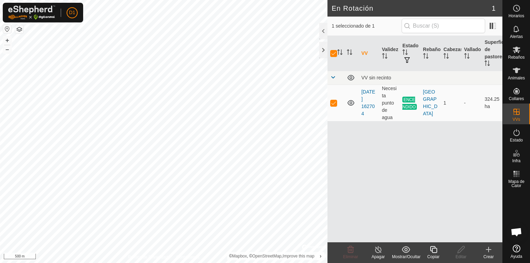
click at [323, 30] on div at bounding box center [323, 31] width 8 height 17
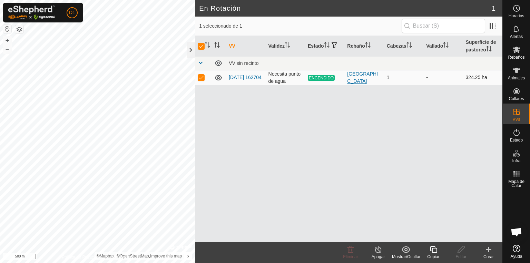
click at [363, 77] on div "[GEOGRAPHIC_DATA]" at bounding box center [364, 77] width 34 height 14
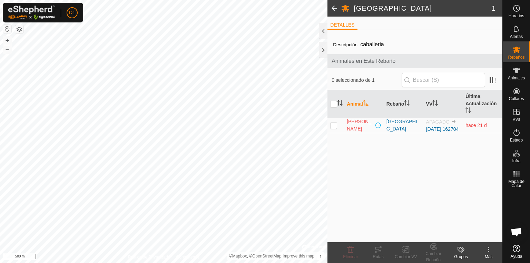
drag, startPoint x: 322, startPoint y: 32, endPoint x: 325, endPoint y: 40, distance: 8.2
click at [322, 32] on div at bounding box center [323, 31] width 8 height 17
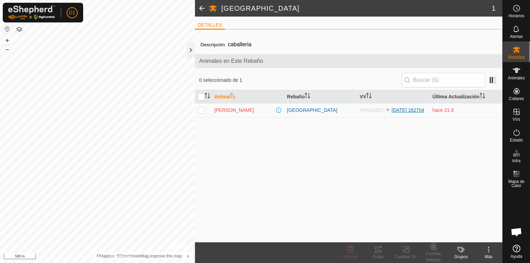
click at [397, 107] on link "[DATE] 162704" at bounding box center [408, 110] width 33 height 6
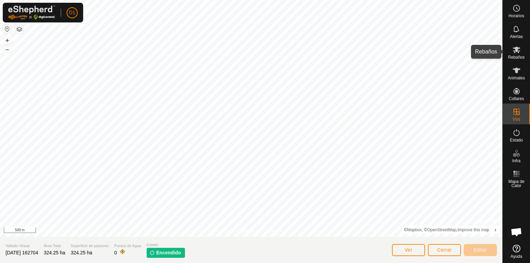
click at [518, 56] on span "Rebaños" at bounding box center [516, 57] width 17 height 4
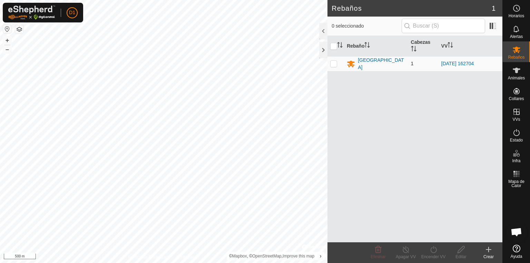
click at [335, 62] on p-checkbox at bounding box center [333, 64] width 7 height 6
checkbox input "true"
click at [378, 62] on div "[GEOGRAPHIC_DATA]" at bounding box center [381, 64] width 47 height 14
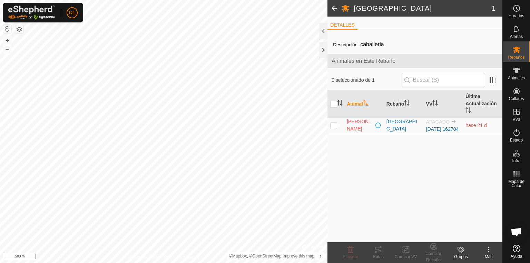
click at [428, 128] on link "[DATE] 162704" at bounding box center [442, 129] width 33 height 6
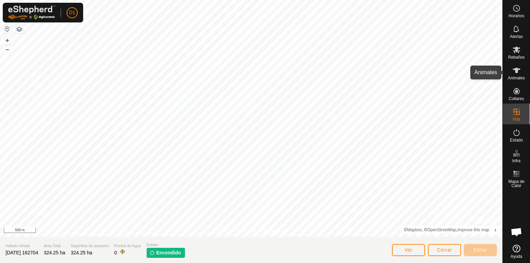
click at [519, 70] on icon at bounding box center [517, 70] width 8 height 8
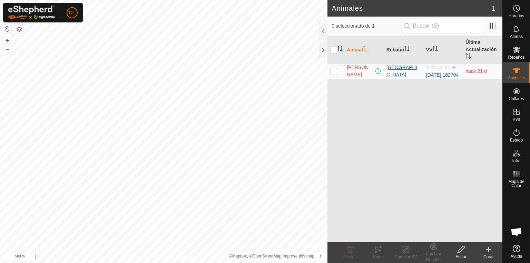
click at [392, 76] on div "[GEOGRAPHIC_DATA]" at bounding box center [404, 71] width 34 height 14
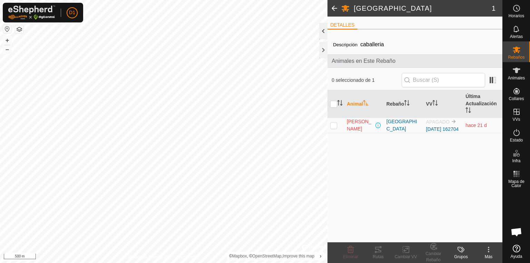
click at [326, 34] on div at bounding box center [323, 31] width 8 height 17
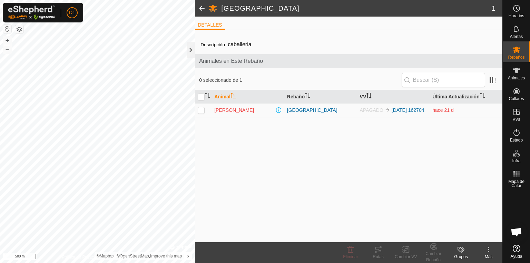
click at [366, 97] on th "VV" at bounding box center [393, 96] width 73 height 13
click at [367, 95] on icon "Activar para ordenar" at bounding box center [369, 96] width 6 height 6
click at [367, 96] on th "VV" at bounding box center [393, 96] width 73 height 13
click at [200, 95] on input "checkbox" at bounding box center [201, 97] width 7 height 7
checkbox input "true"
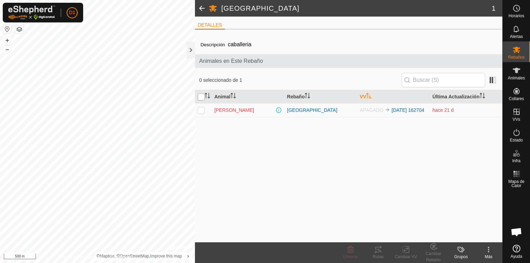
checkbox input "true"
click at [293, 109] on div "[GEOGRAPHIC_DATA]" at bounding box center [320, 110] width 67 height 7
click at [396, 107] on link "[DATE] 162704" at bounding box center [408, 110] width 33 height 6
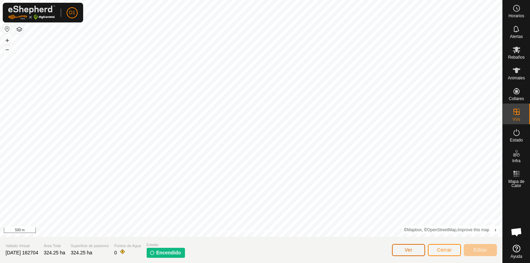
click at [407, 245] on button "Ver" at bounding box center [408, 250] width 33 height 12
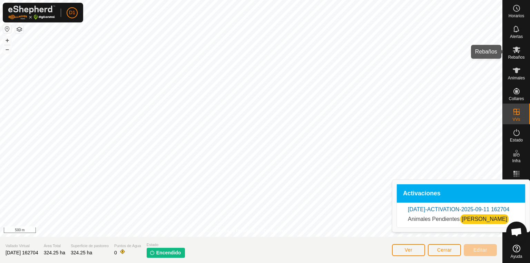
click at [519, 48] on icon at bounding box center [517, 50] width 8 height 7
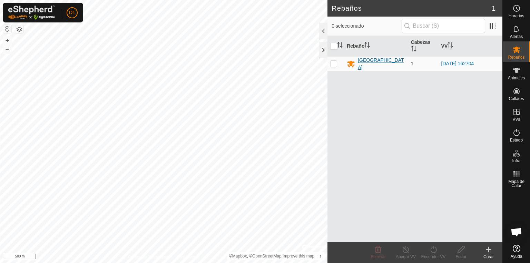
click at [370, 62] on div "[GEOGRAPHIC_DATA]" at bounding box center [381, 64] width 47 height 14
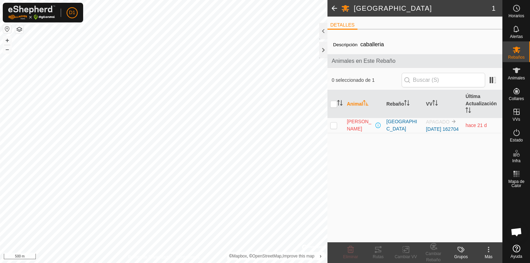
click at [334, 128] on p-checkbox at bounding box center [333, 126] width 7 height 6
checkbox input "true"
click at [393, 128] on div "[GEOGRAPHIC_DATA]" at bounding box center [404, 125] width 34 height 14
click at [519, 73] on icon at bounding box center [517, 70] width 8 height 8
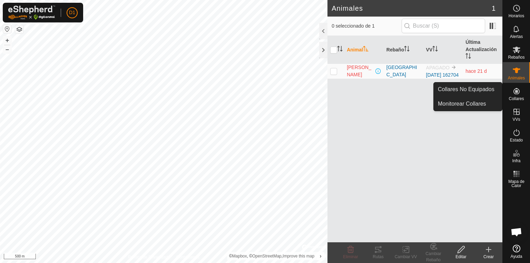
click at [517, 90] on icon at bounding box center [517, 91] width 6 height 6
click at [515, 91] on icon at bounding box center [517, 91] width 6 height 6
click at [472, 103] on link "Monitorear Collares" at bounding box center [468, 104] width 68 height 14
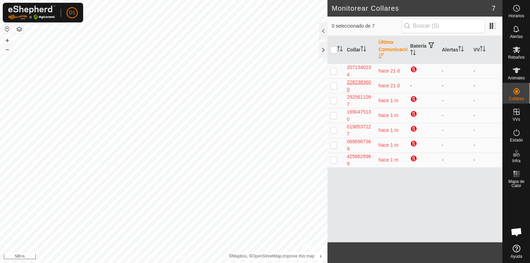
click at [362, 81] on div "2282383600" at bounding box center [360, 86] width 26 height 14
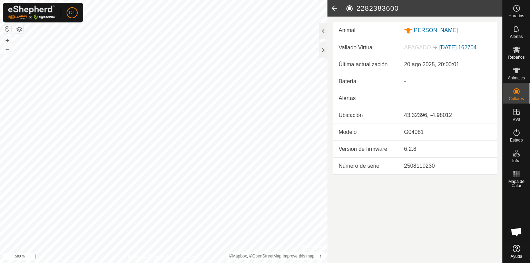
click at [467, 47] on link "[DATE] 162704" at bounding box center [457, 48] width 37 height 6
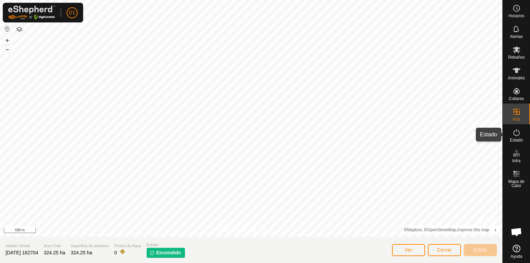
click at [514, 135] on icon at bounding box center [517, 132] width 6 height 7
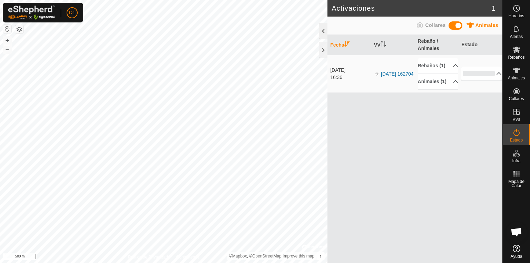
click at [325, 31] on div at bounding box center [323, 31] width 8 height 17
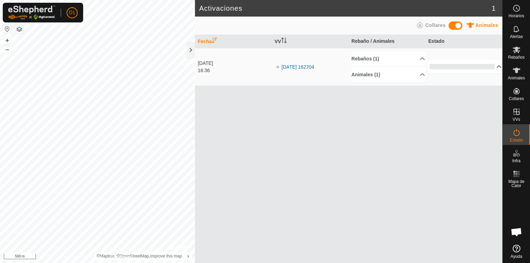
click at [492, 67] on p-accordion-header "0%" at bounding box center [465, 67] width 74 height 14
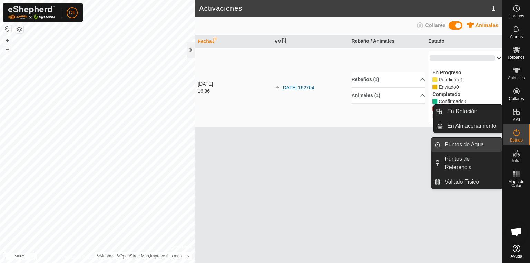
click at [457, 147] on link "Puntos de Agua" at bounding box center [471, 145] width 61 height 14
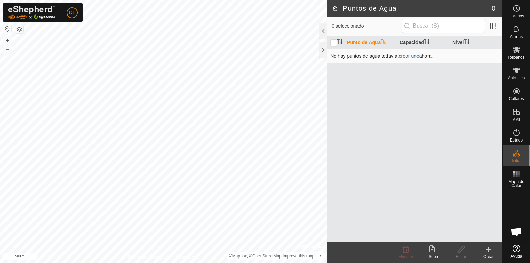
click at [407, 56] on link "crear uno" at bounding box center [409, 56] width 20 height 6
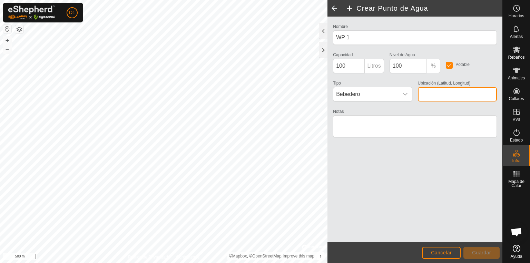
click at [433, 92] on input "Ubicación (Latitud, Longitud)" at bounding box center [457, 94] width 79 height 14
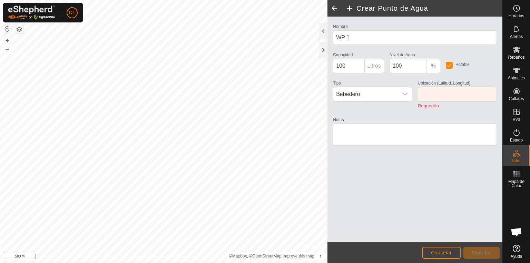
type input "43.295546, -4.957281"
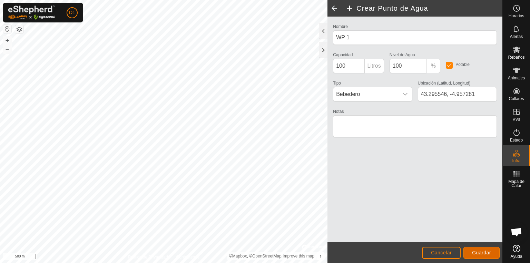
click at [478, 253] on span "Guardar" at bounding box center [481, 253] width 19 height 6
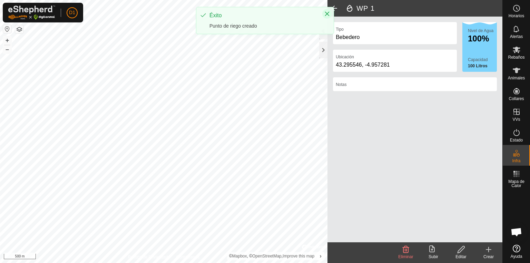
click at [328, 14] on icon "Close" at bounding box center [327, 14] width 6 height 6
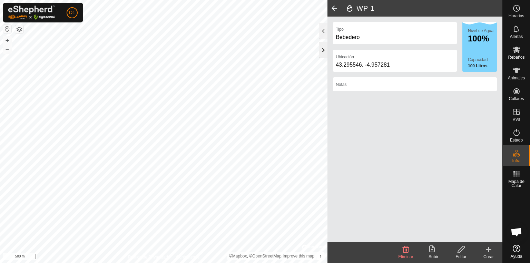
click at [325, 52] on div at bounding box center [323, 50] width 8 height 17
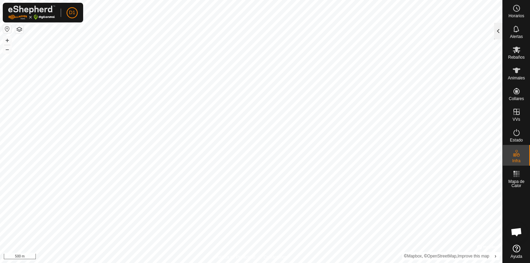
click at [498, 33] on div at bounding box center [498, 31] width 8 height 17
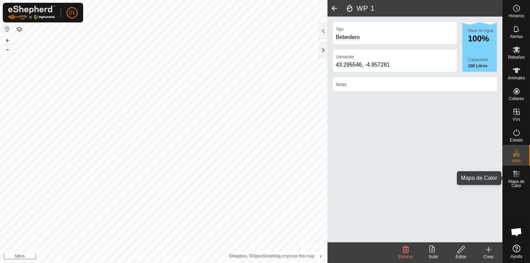
click at [513, 175] on icon at bounding box center [517, 174] width 8 height 8
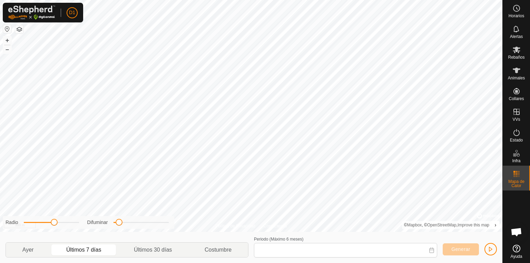
type input "[DATE] - [DATE]"
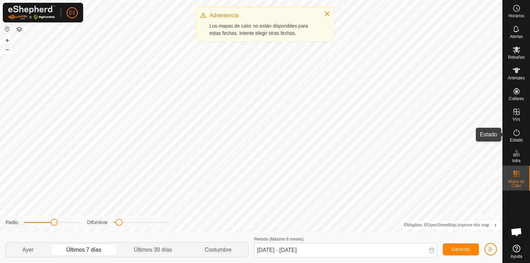
click at [516, 139] on span "Estado" at bounding box center [516, 140] width 13 height 4
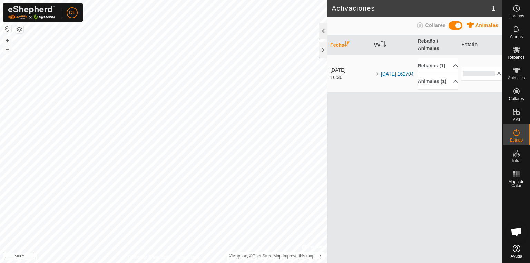
click at [320, 31] on div at bounding box center [323, 31] width 8 height 17
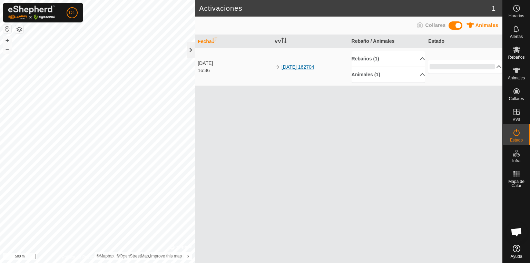
click at [307, 67] on link "[DATE] 162704" at bounding box center [298, 67] width 33 height 6
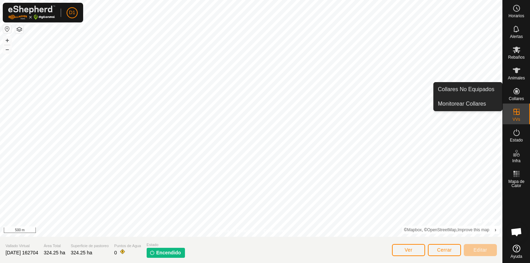
click at [516, 95] on es-neckbands-svg-icon at bounding box center [516, 91] width 12 height 11
drag, startPoint x: 499, startPoint y: 94, endPoint x: 486, endPoint y: 93, distance: 12.8
click at [486, 93] on link "Collares No Equipados" at bounding box center [468, 89] width 68 height 14
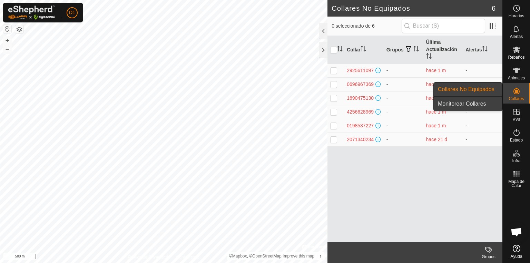
click at [480, 104] on link "Monitorear Collares" at bounding box center [468, 104] width 68 height 14
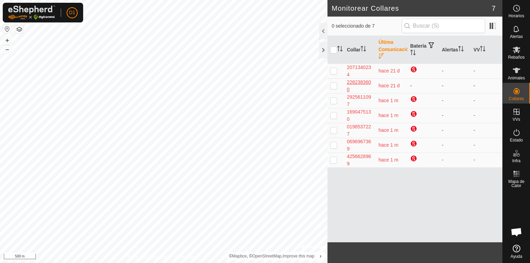
click at [367, 79] on div "2282383600" at bounding box center [360, 86] width 26 height 14
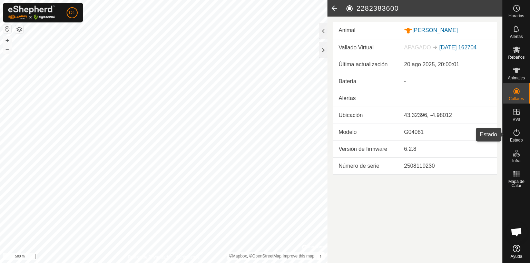
click at [517, 135] on icon at bounding box center [517, 132] width 8 height 8
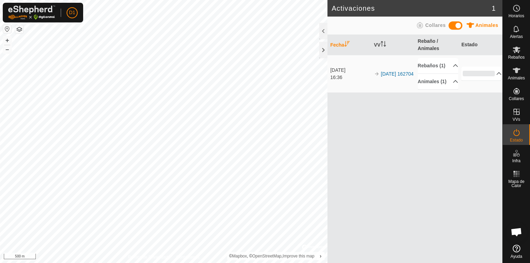
click at [429, 22] on span "Collares" at bounding box center [435, 25] width 20 height 6
click at [391, 72] on link "[DATE] 162704" at bounding box center [397, 74] width 33 height 6
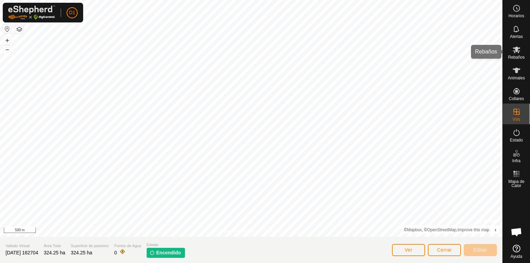
click at [517, 56] on span "Rebaños" at bounding box center [516, 57] width 17 height 4
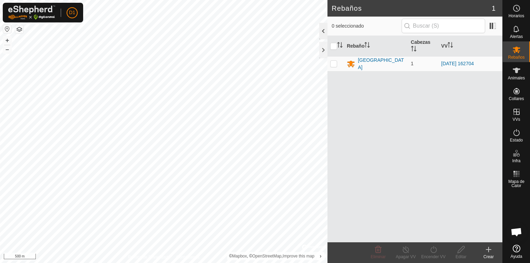
click at [321, 32] on div at bounding box center [323, 31] width 8 height 17
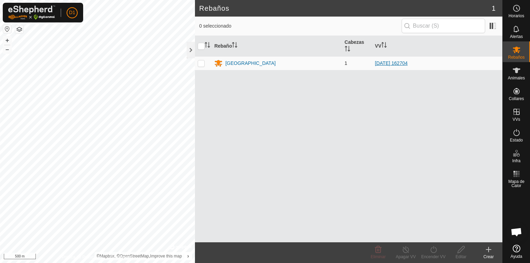
click at [391, 64] on link "[DATE] 162704" at bounding box center [391, 63] width 33 height 6
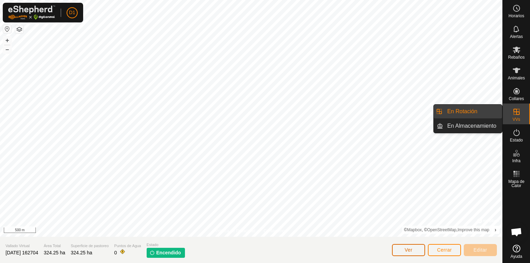
click at [409, 250] on span "Ver" at bounding box center [409, 250] width 8 height 6
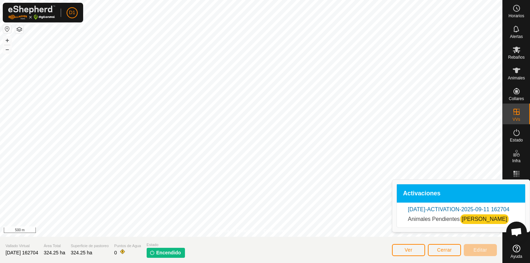
click at [471, 222] on link "[PERSON_NAME]" at bounding box center [485, 219] width 46 height 6
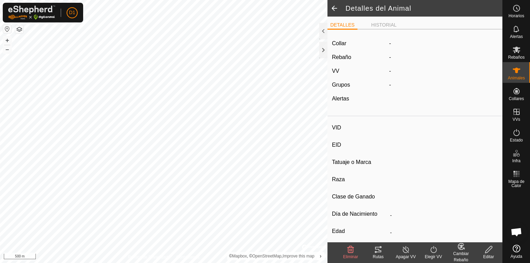
type input "[PERSON_NAME]"
type input "-"
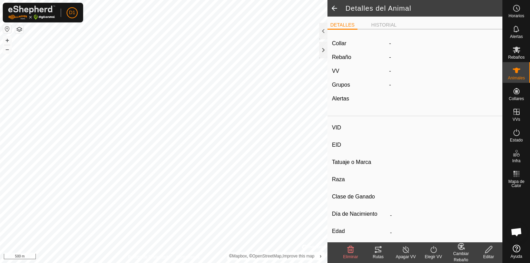
type input "0 kg"
type input "-"
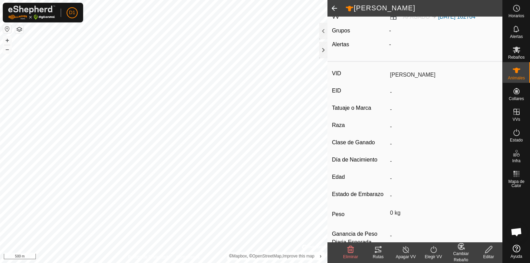
scroll to position [75, 0]
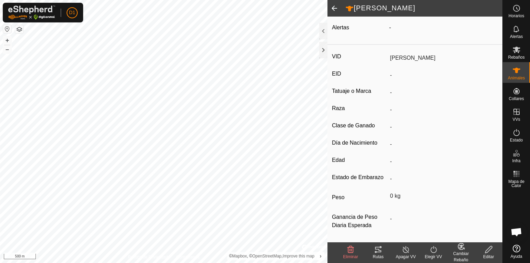
click at [435, 251] on icon at bounding box center [433, 249] width 9 height 8
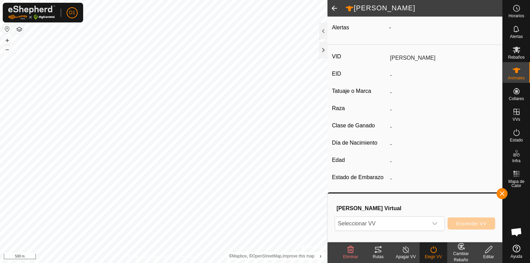
click at [402, 251] on icon at bounding box center [406, 249] width 9 height 8
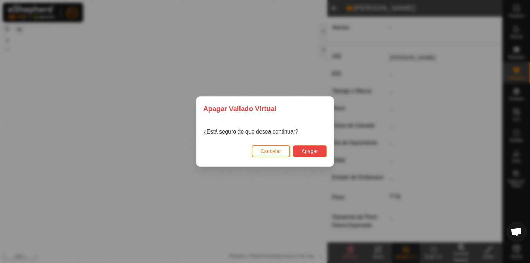
click at [307, 152] on span "Apagar" at bounding box center [310, 151] width 17 height 6
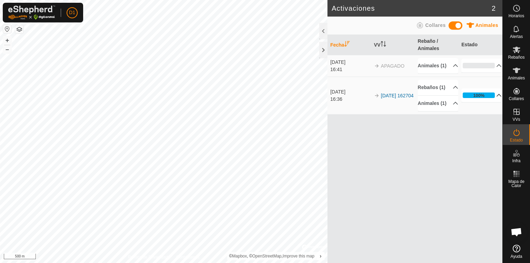
click at [491, 102] on p-accordion-header "100%" at bounding box center [481, 95] width 40 height 14
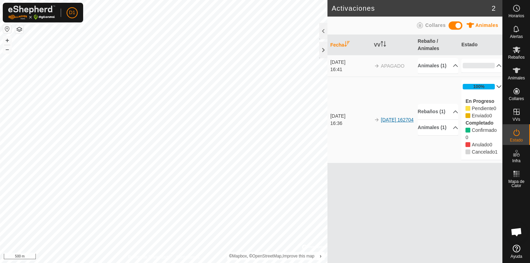
click at [388, 123] on link "[DATE] 162704" at bounding box center [397, 120] width 33 height 6
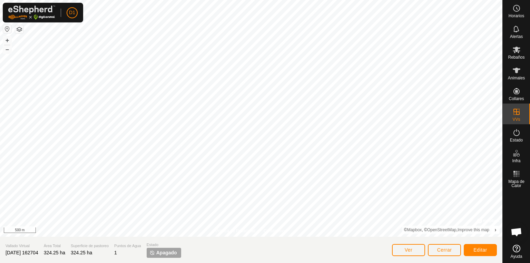
click at [516, 251] on icon at bounding box center [517, 249] width 8 height 8
click at [516, 6] on icon at bounding box center [517, 8] width 8 height 8
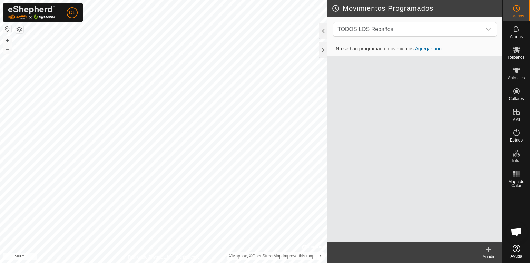
click at [498, 22] on div "TODOS LOS Rebaños" at bounding box center [415, 30] width 175 height 26
click at [490, 25] on div "dropdown trigger" at bounding box center [488, 29] width 14 height 14
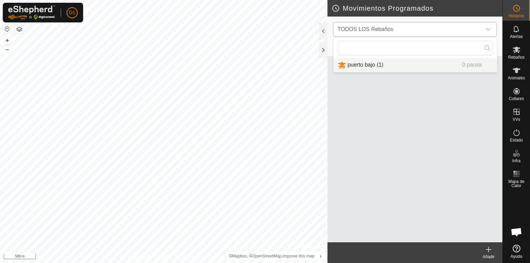
click at [362, 64] on li "puerto bajo (1) 0 pausa" at bounding box center [415, 65] width 163 height 14
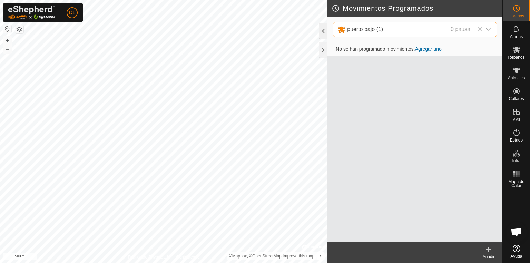
click at [327, 31] on div at bounding box center [323, 31] width 8 height 17
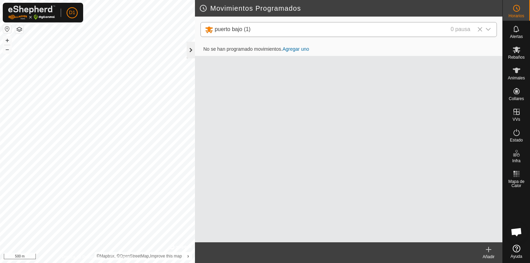
click at [191, 50] on div at bounding box center [191, 50] width 8 height 17
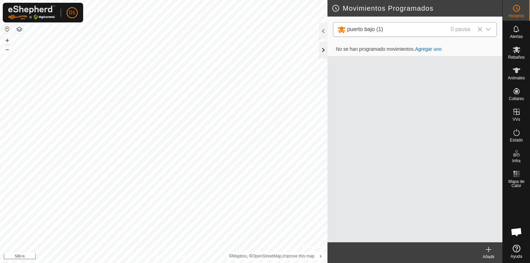
click at [320, 51] on div at bounding box center [323, 50] width 8 height 17
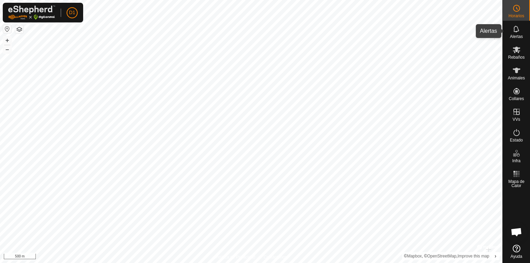
click at [514, 33] on es-notification-svg-icon at bounding box center [516, 28] width 12 height 11
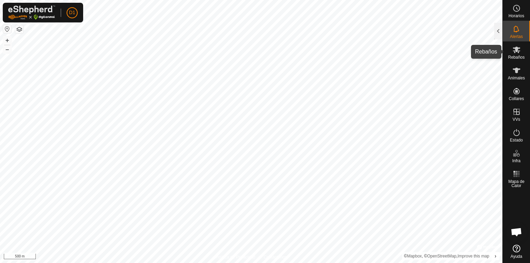
click at [516, 48] on icon at bounding box center [517, 50] width 8 height 7
click at [498, 33] on div at bounding box center [498, 31] width 8 height 17
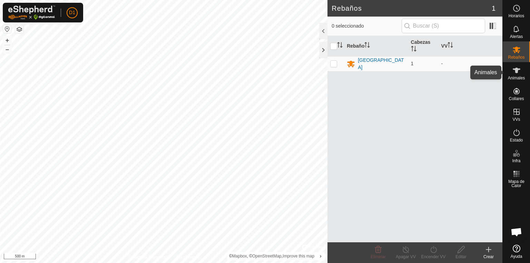
click at [518, 75] on es-animals-svg-icon at bounding box center [516, 70] width 12 height 11
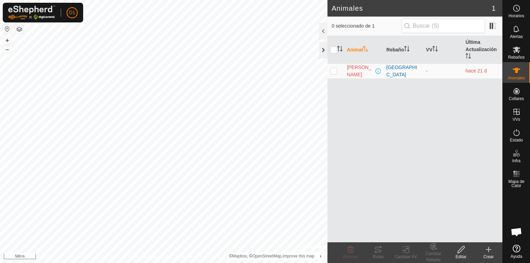
click at [322, 49] on div at bounding box center [323, 50] width 8 height 17
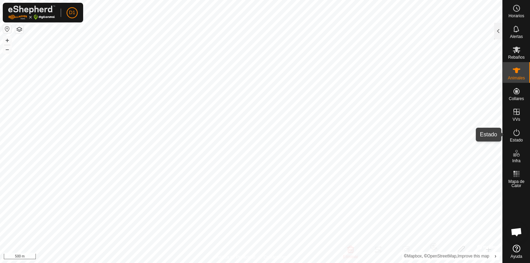
click at [521, 138] on span "Estado" at bounding box center [516, 140] width 13 height 4
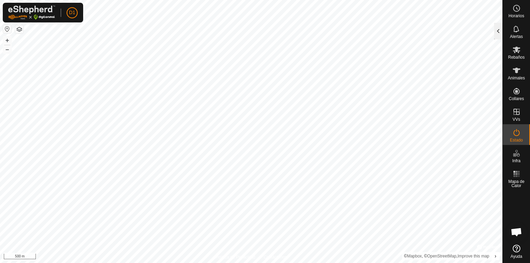
click at [496, 32] on div at bounding box center [498, 31] width 8 height 17
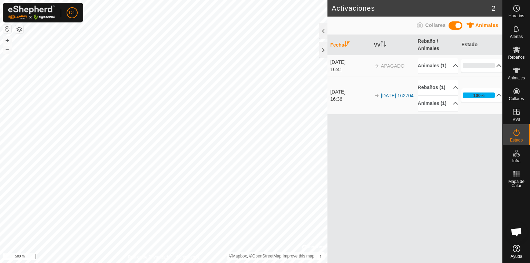
click at [486, 70] on p-accordion-header "0%" at bounding box center [481, 66] width 40 height 14
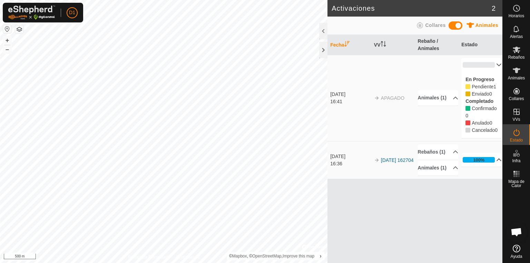
click at [485, 167] on p-accordion-header "100%" at bounding box center [481, 160] width 40 height 14
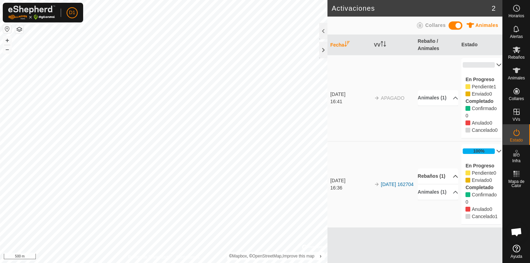
click at [450, 182] on p-accordion-header "Rebaños (1)" at bounding box center [438, 176] width 40 height 16
click at [449, 171] on p-accordion-header "Rebaños (1)" at bounding box center [438, 164] width 40 height 16
click at [452, 184] on p-accordion-header "Rebaños (1)" at bounding box center [438, 176] width 40 height 16
click at [451, 213] on p-accordion-header "Animales (1)" at bounding box center [438, 205] width 40 height 16
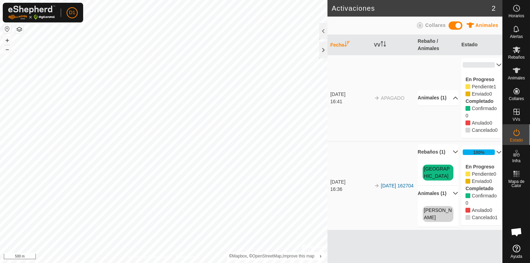
click at [450, 101] on p-accordion-header "Animales (1)" at bounding box center [438, 98] width 40 height 16
click at [494, 156] on p-accordion-header "100%" at bounding box center [481, 152] width 40 height 14
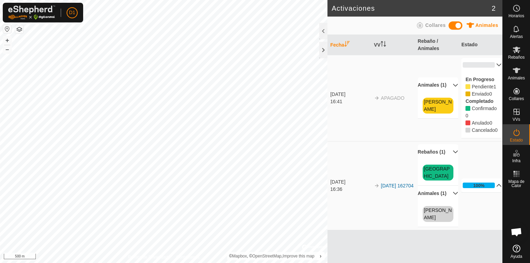
click at [489, 191] on p-accordion-header "100%" at bounding box center [481, 185] width 40 height 14
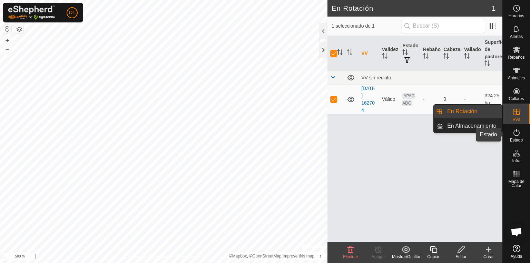
click at [514, 134] on icon at bounding box center [517, 132] width 6 height 7
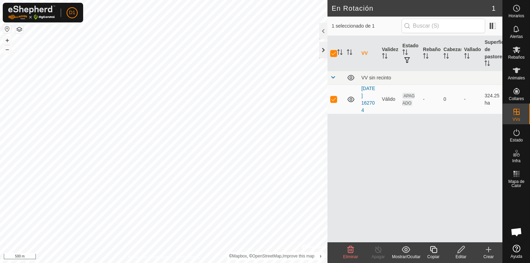
click at [324, 49] on div at bounding box center [323, 50] width 8 height 17
